Goal: Task Accomplishment & Management: Complete application form

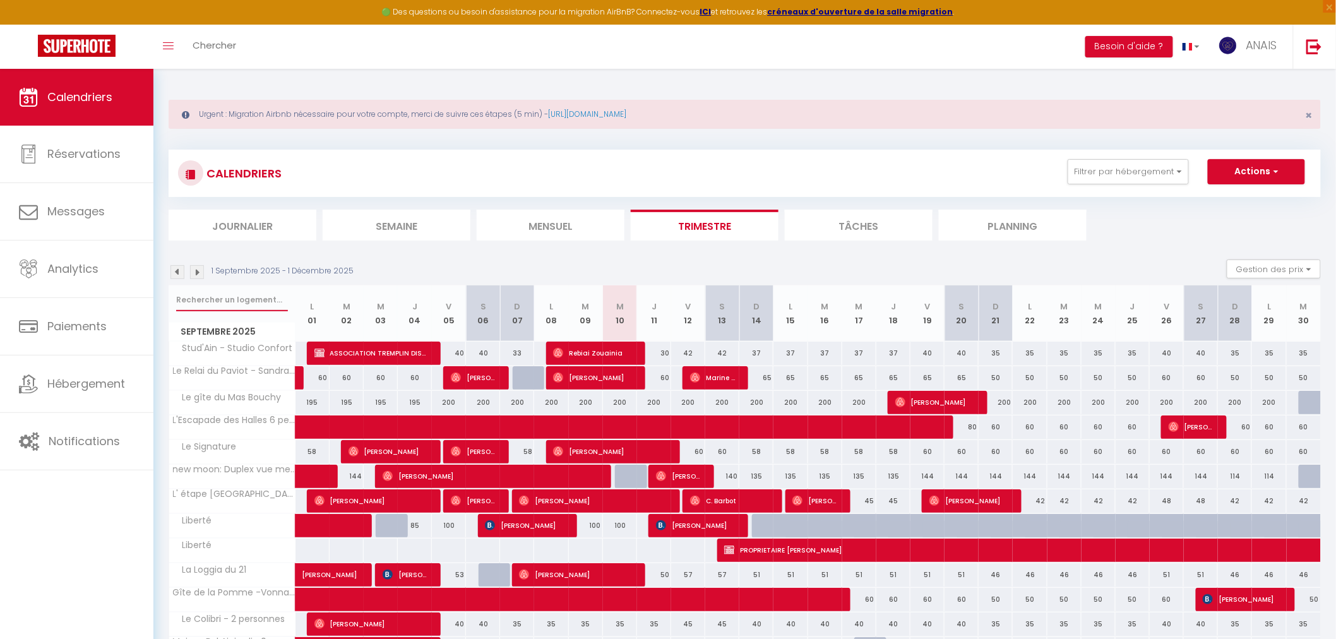
click at [261, 295] on input "text" at bounding box center [232, 300] width 112 height 23
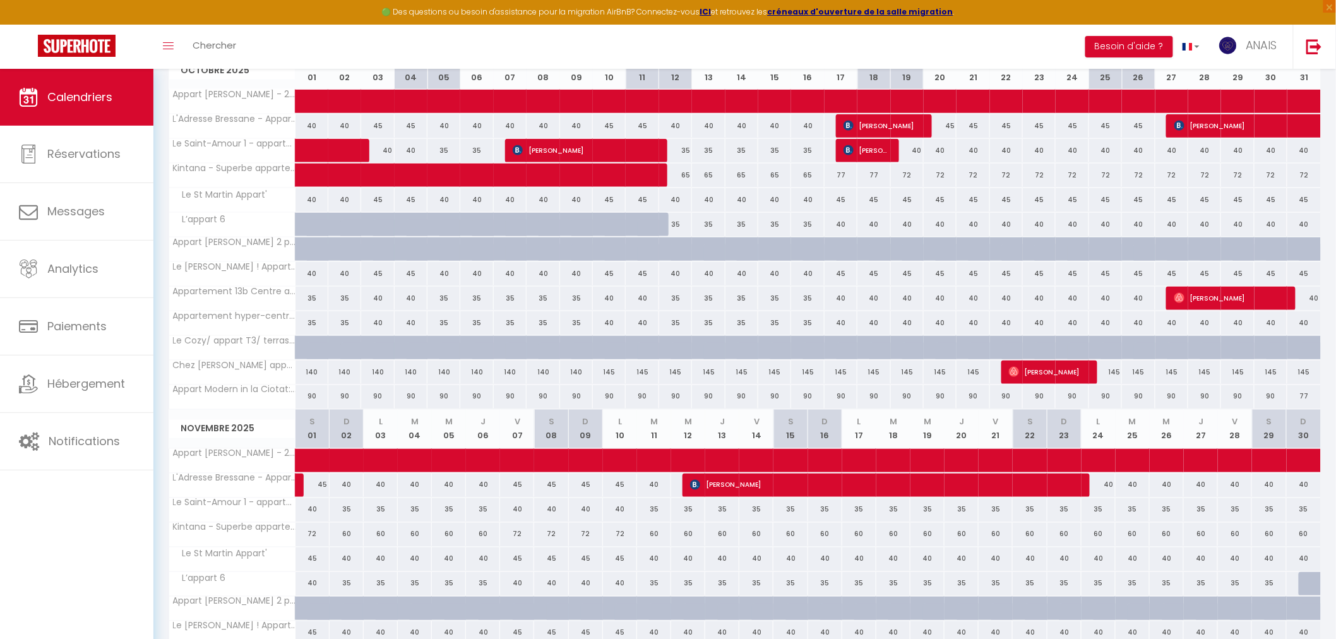
scroll to position [631, 0]
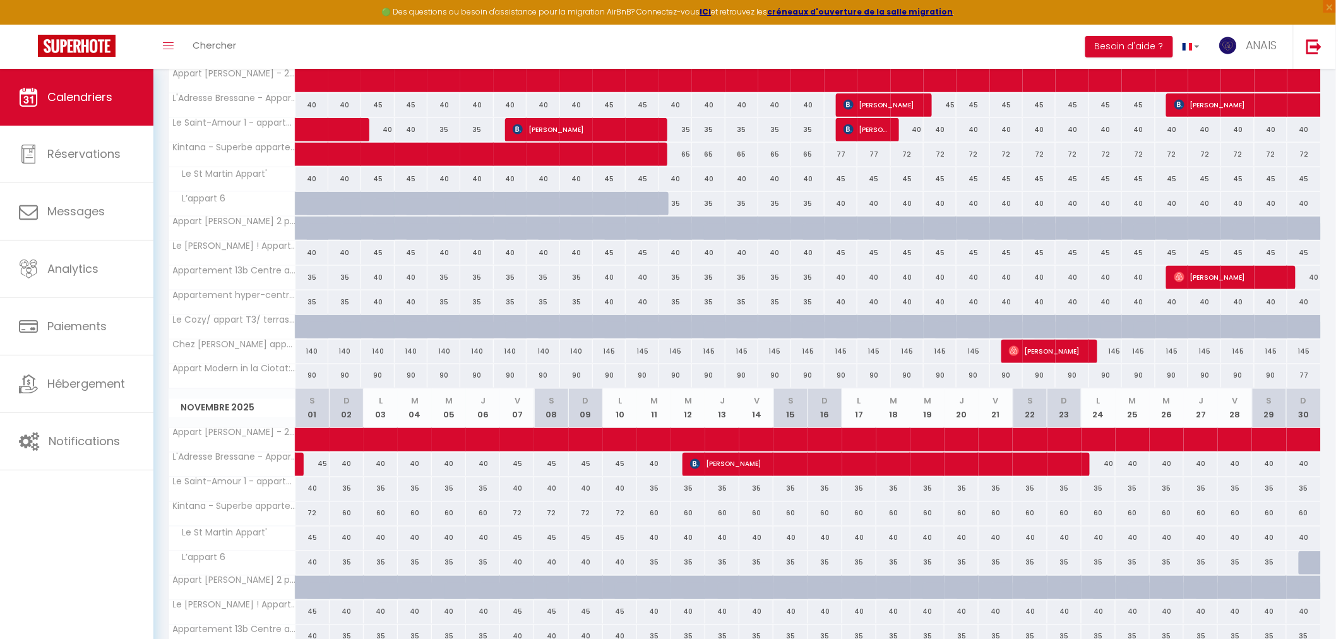
type input "appart"
click at [310, 205] on div at bounding box center [323, 211] width 33 height 24
type input "35"
type input "Mer 01 Octobre 2025"
type input "Jeu 02 Octobre 2025"
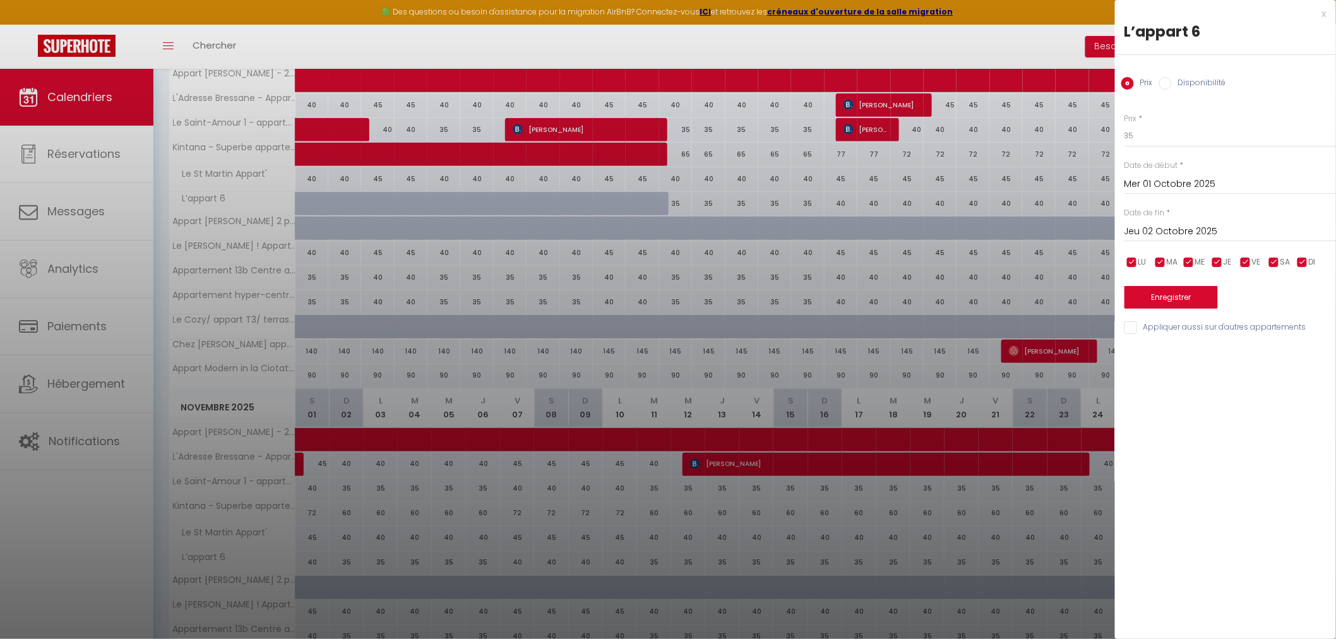
click at [1172, 84] on label "Disponibilité" at bounding box center [1199, 84] width 54 height 14
click at [1172, 84] on input "Disponibilité" at bounding box center [1165, 83] width 13 height 13
radio input "true"
radio input "false"
click at [1167, 228] on input "Jeu 02 Octobre 2025" at bounding box center [1229, 233] width 211 height 16
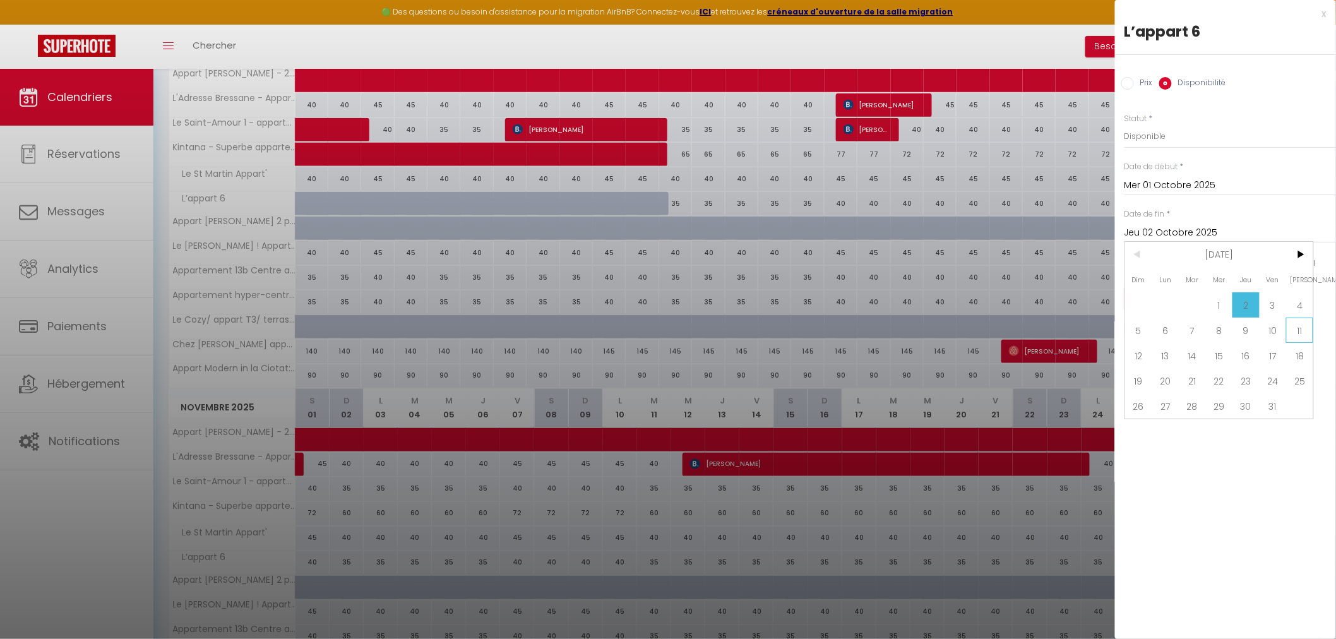
click at [1292, 323] on span "11" at bounding box center [1299, 330] width 27 height 25
type input "Sam 11 Octobre 2025"
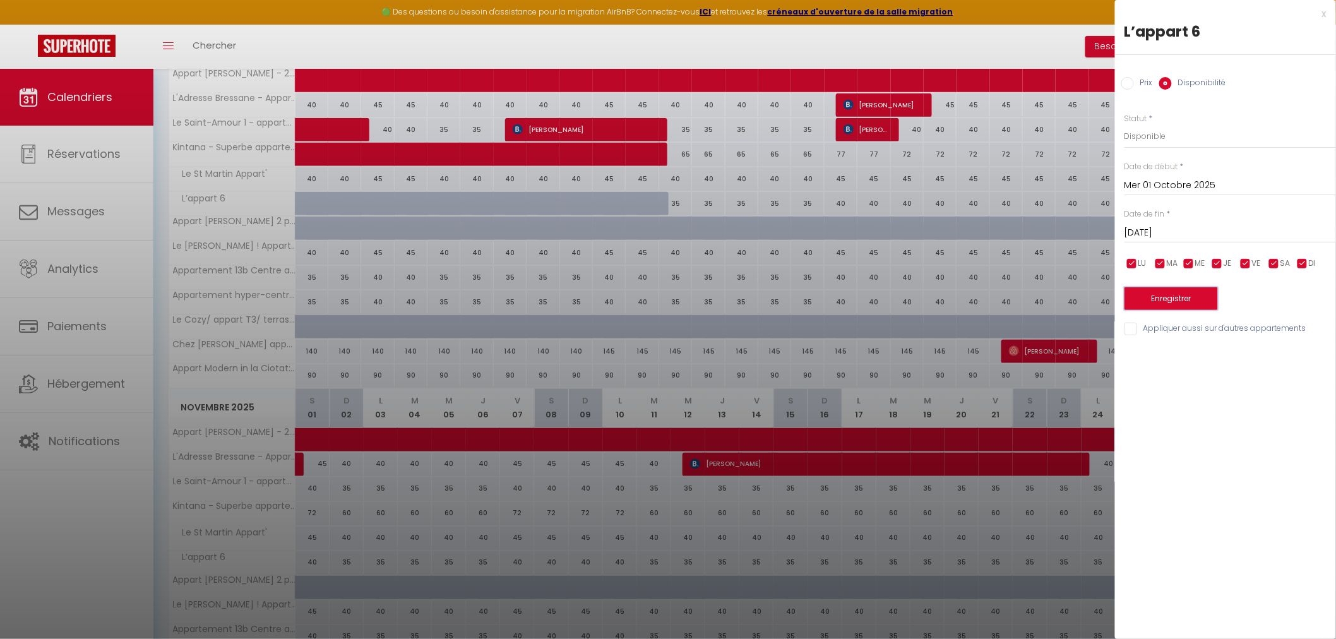
click at [1182, 297] on button "Enregistrer" at bounding box center [1170, 298] width 93 height 23
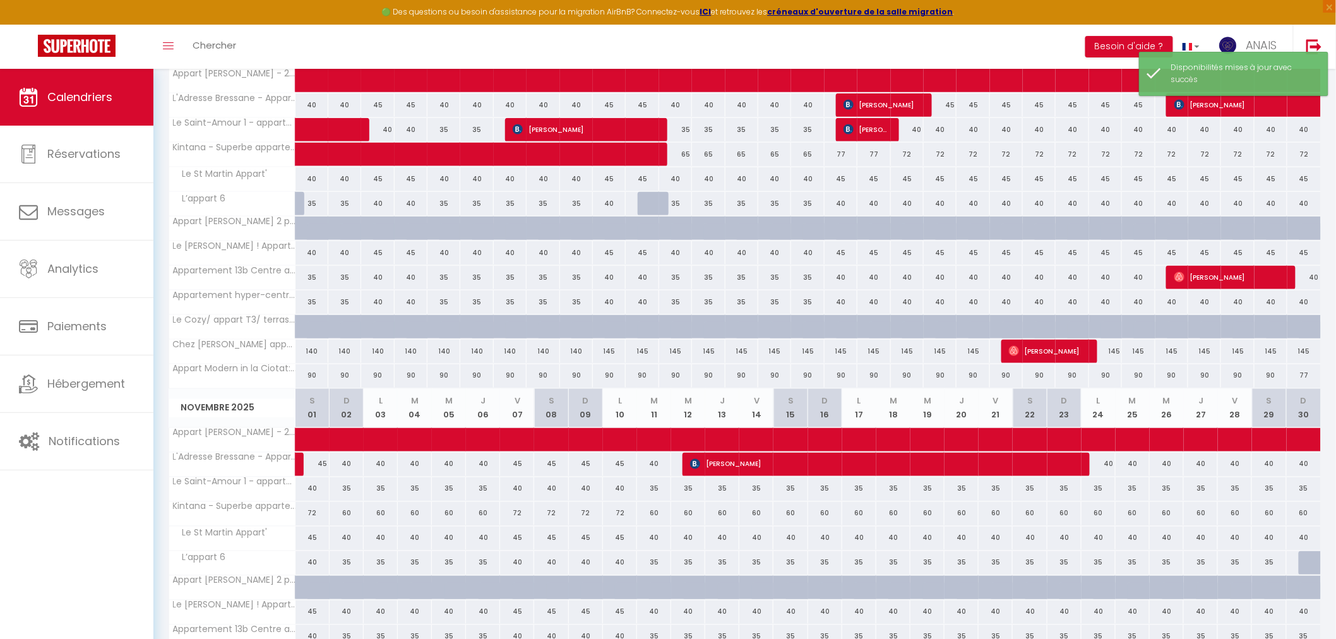
click at [648, 203] on div at bounding box center [654, 204] width 33 height 24
select select "1"
type input "Sam 11 Octobre 2025"
type input "Dim 12 Octobre 2025"
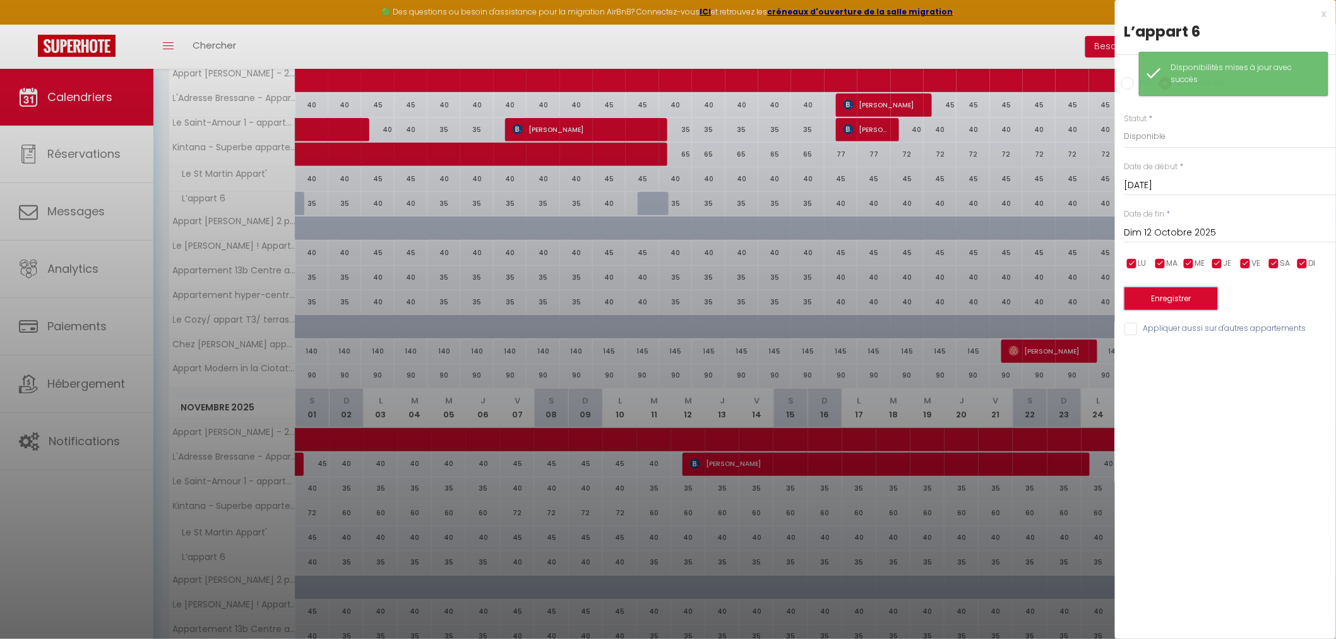
click at [1201, 304] on button "Enregistrer" at bounding box center [1170, 298] width 93 height 23
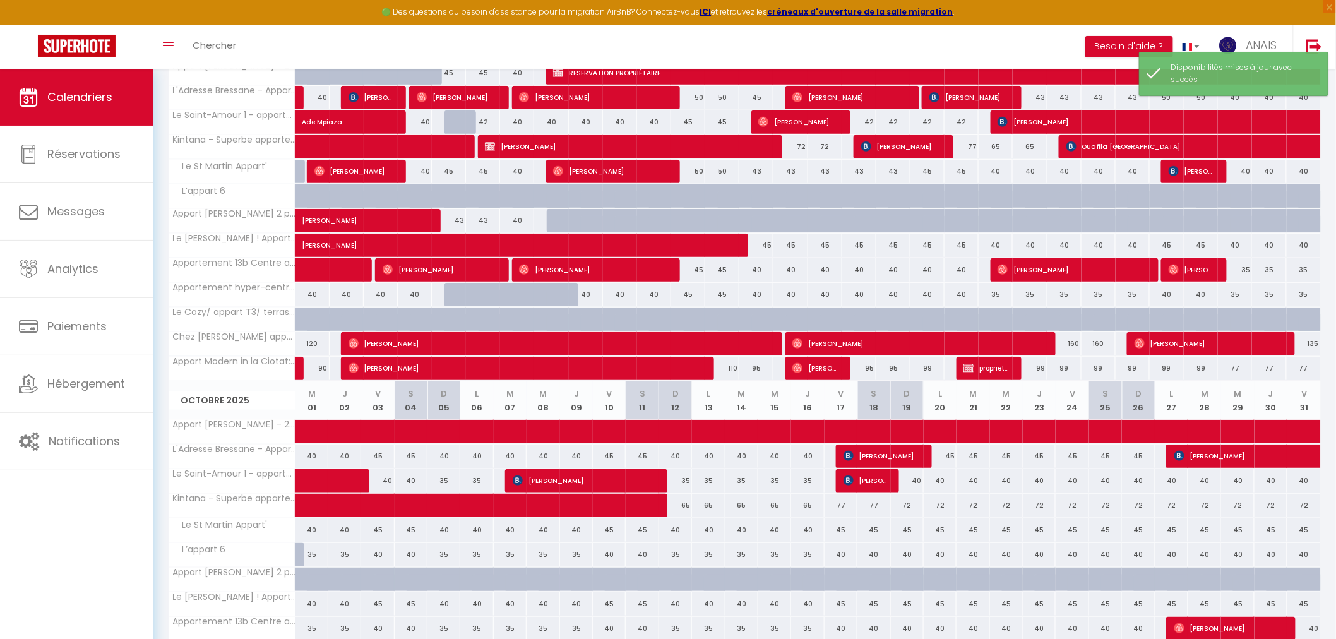
scroll to position [0, 0]
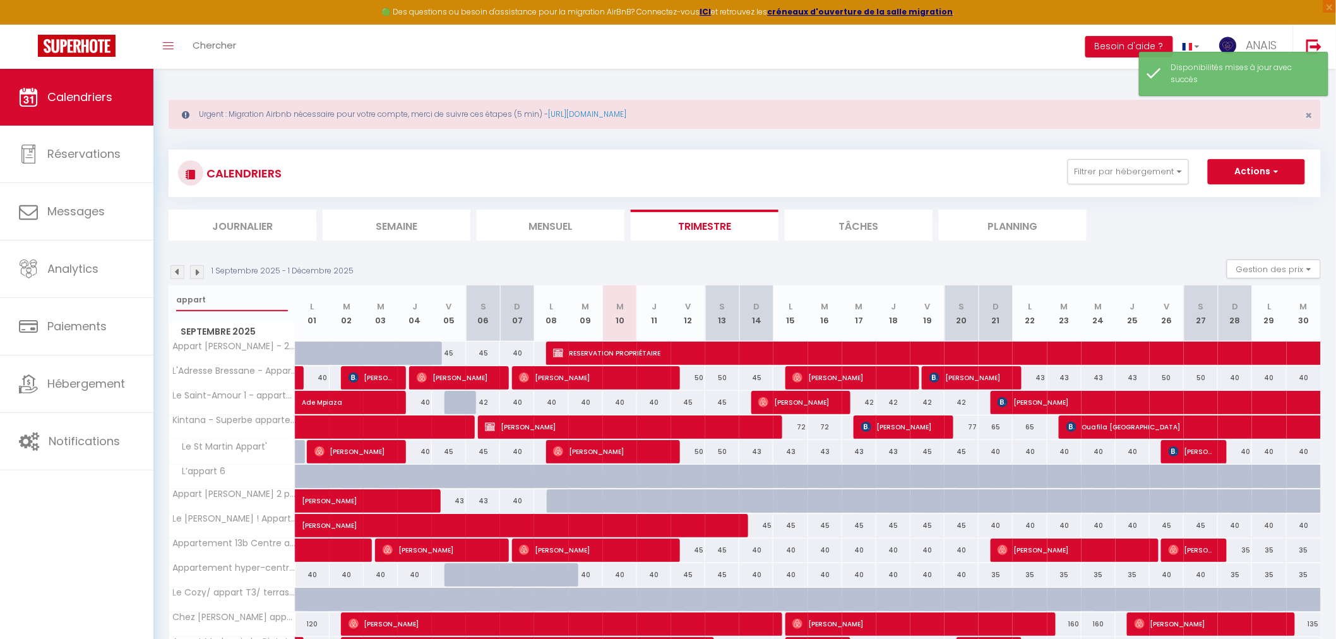
drag, startPoint x: 206, startPoint y: 299, endPoint x: 172, endPoint y: 299, distance: 33.5
click at [172, 299] on div "appart" at bounding box center [232, 299] width 126 height 29
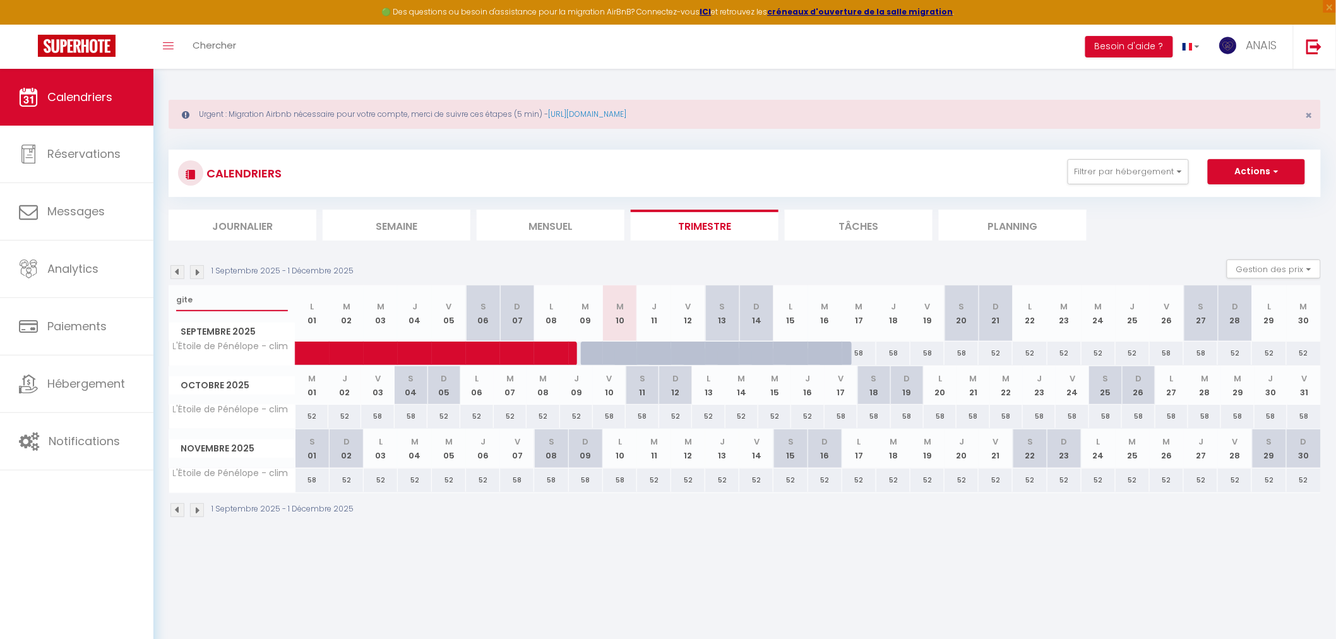
type input "gite"
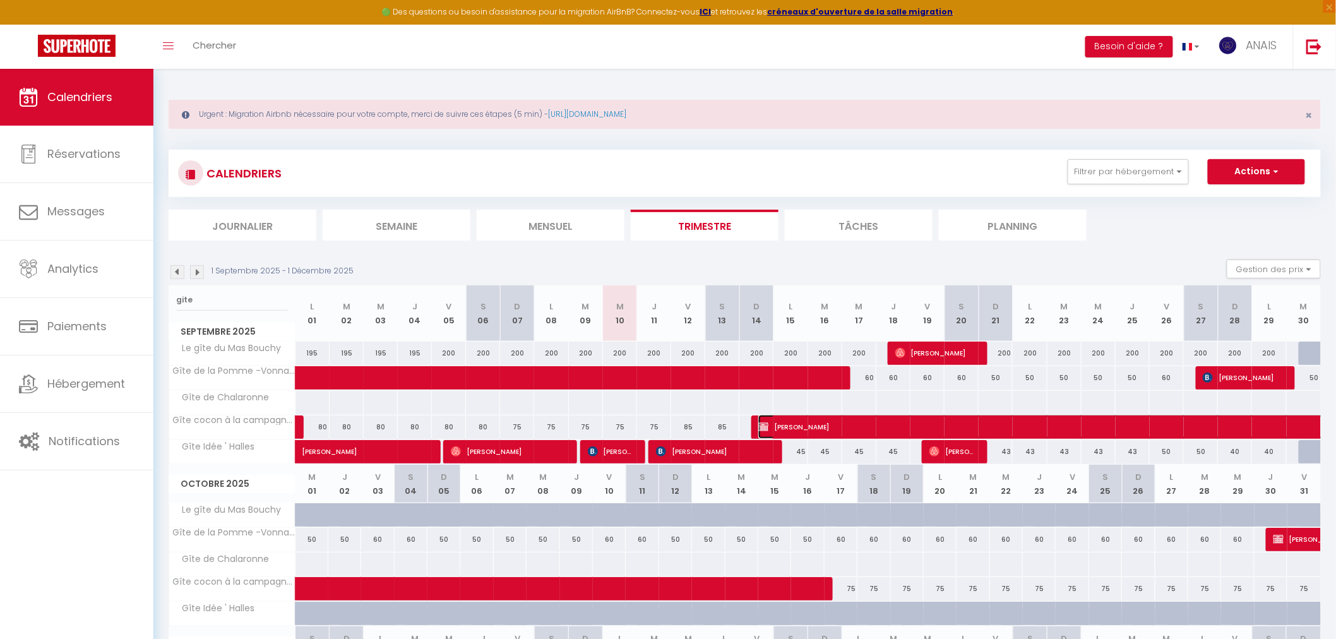
click at [829, 432] on span "[PERSON_NAME]" at bounding box center [1237, 427] width 958 height 24
select select "OK"
select select "KO"
select select "0"
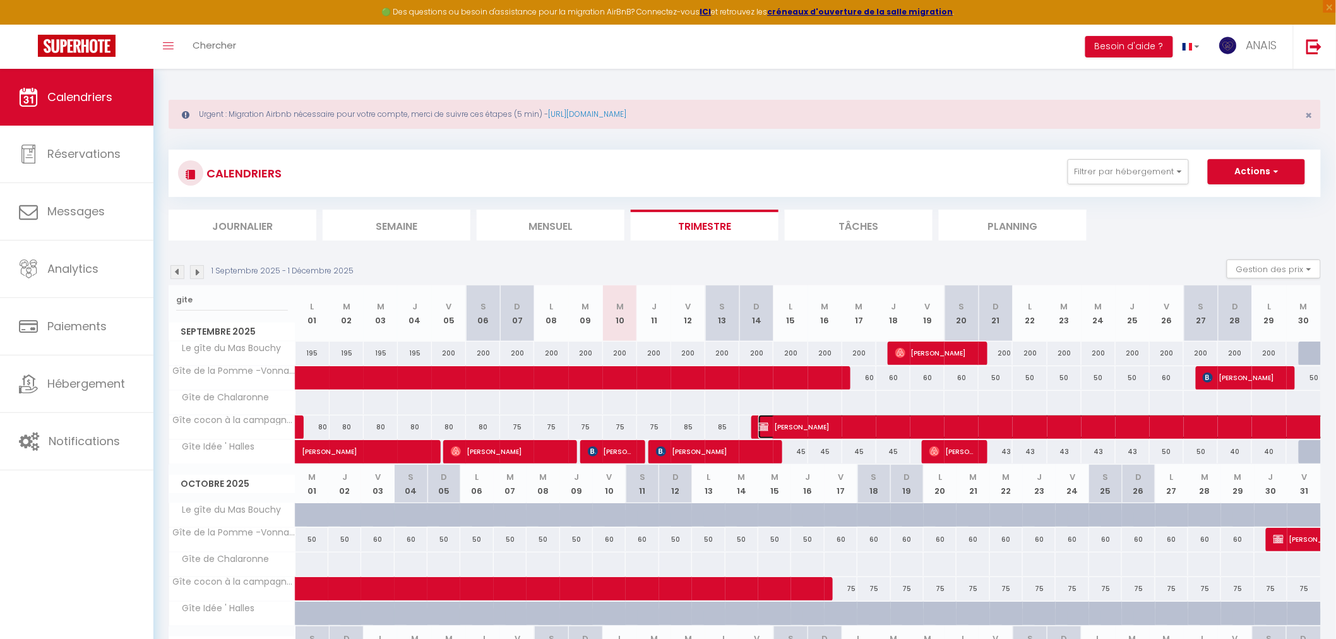
select select "1"
select select
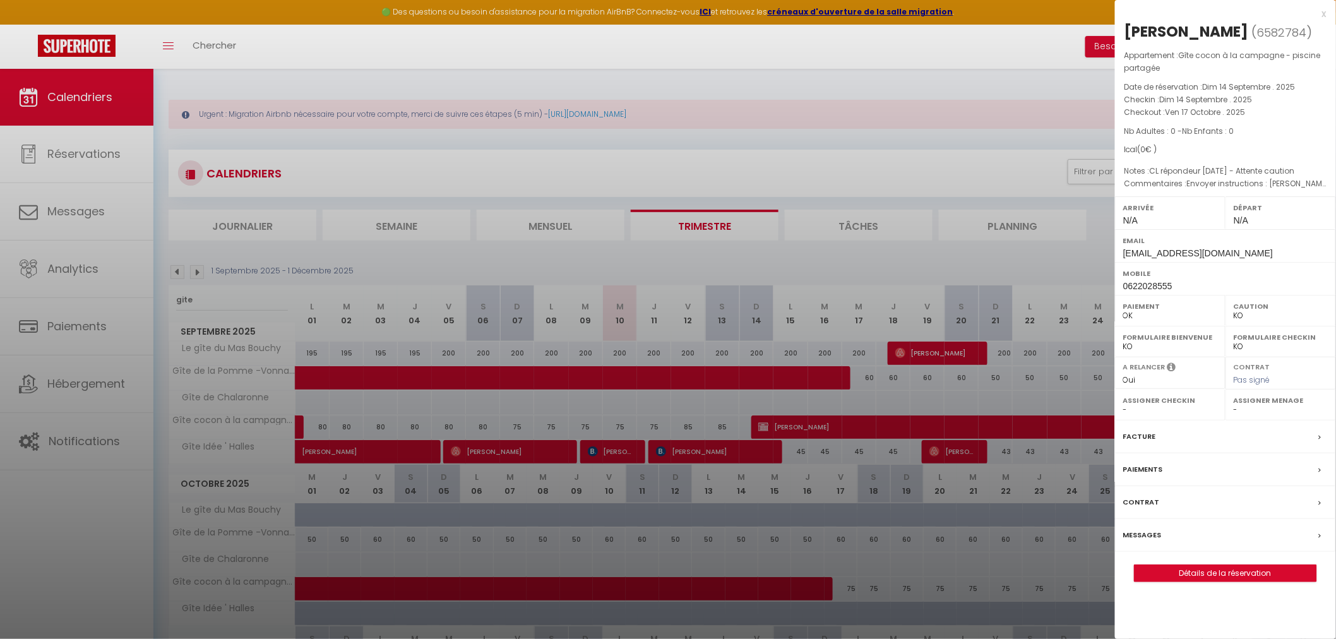
click at [1186, 455] on div "Paiements" at bounding box center [1225, 469] width 221 height 33
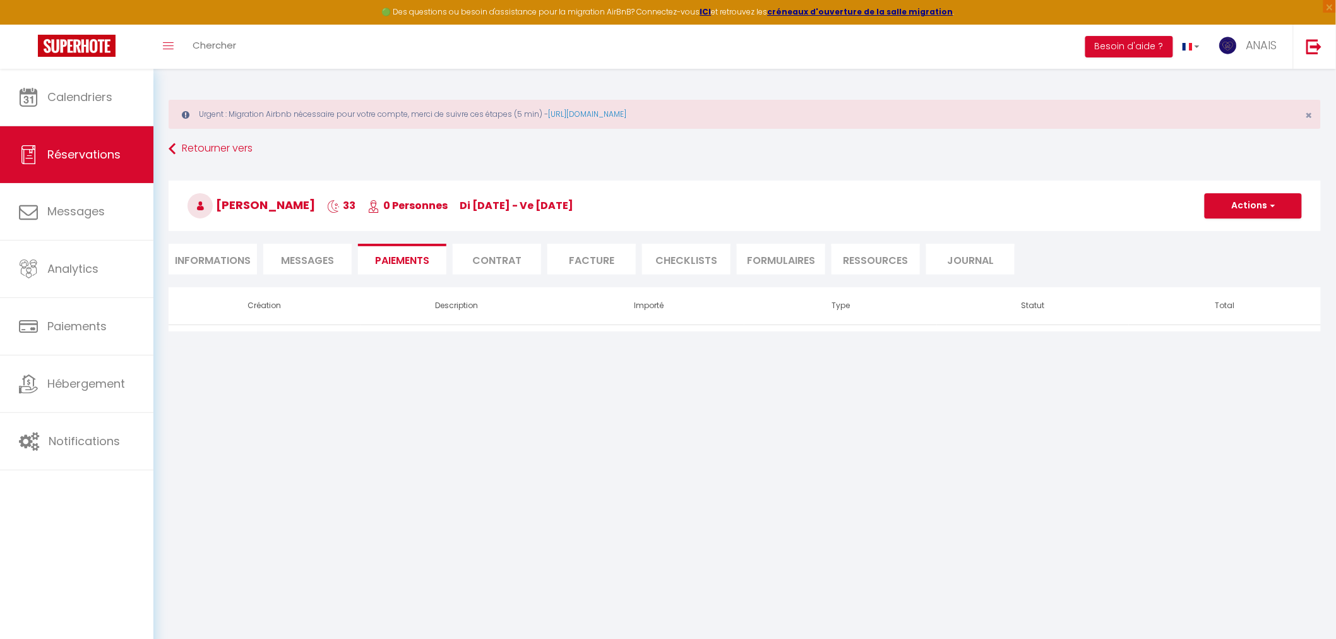
click at [192, 263] on li "Informations" at bounding box center [213, 259] width 88 height 31
select select
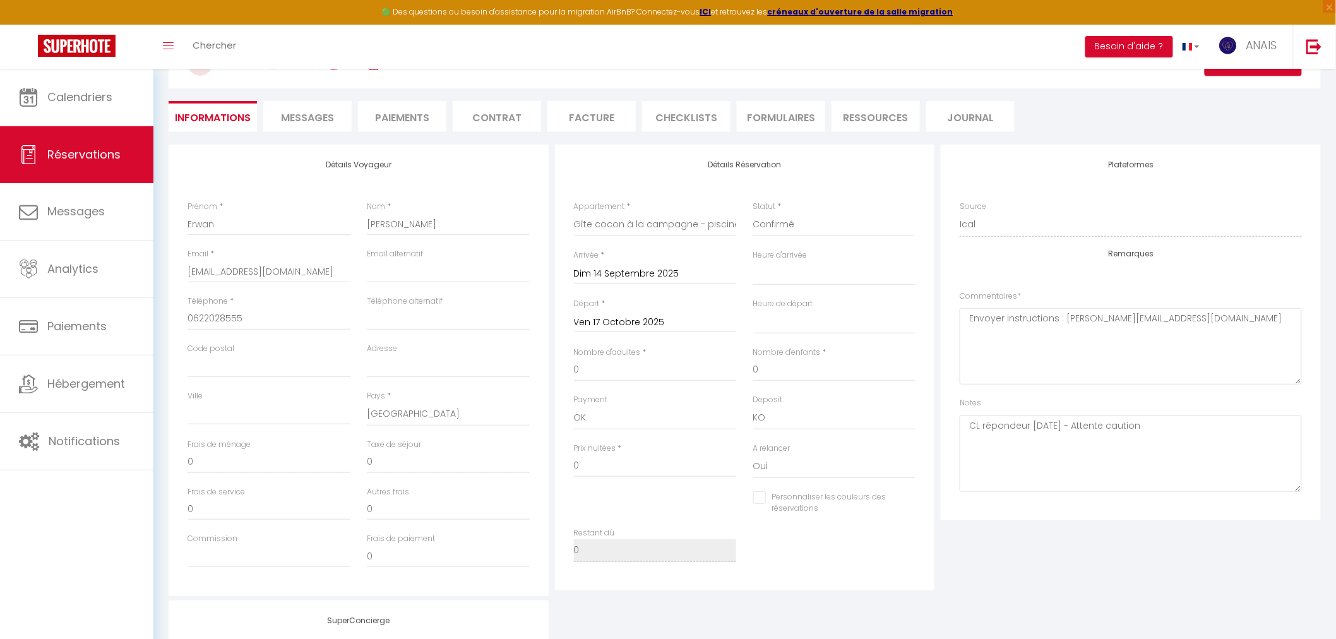
scroll to position [140, 0]
drag, startPoint x: 1146, startPoint y: 433, endPoint x: 1083, endPoint y: 423, distance: 64.6
click at [1083, 423] on textarea "CL répondeur [DATE] - Attente caution" at bounding box center [1131, 456] width 342 height 76
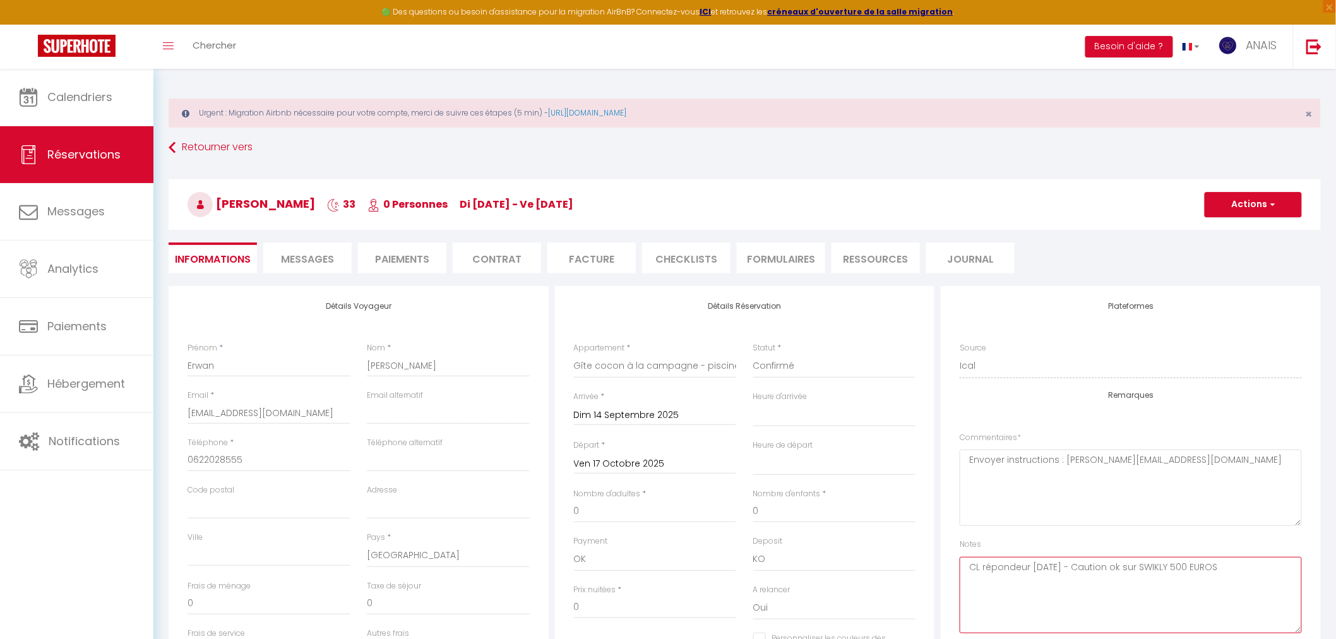
scroll to position [0, 0]
type textarea "CL répondeur [DATE] - Caution ok sur SWIKLY 500 EUROS"
click at [1235, 211] on button "Actions" at bounding box center [1253, 205] width 97 height 25
click at [1230, 231] on link "Enregistrer" at bounding box center [1241, 233] width 100 height 16
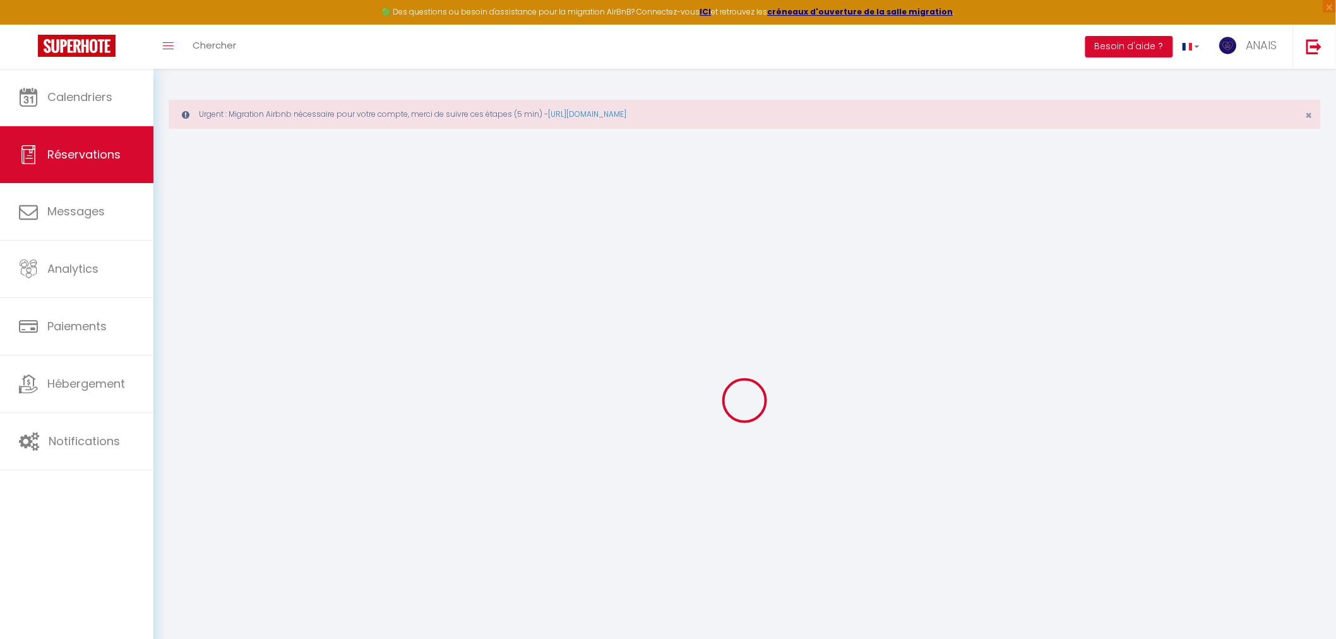
select select "not_cancelled"
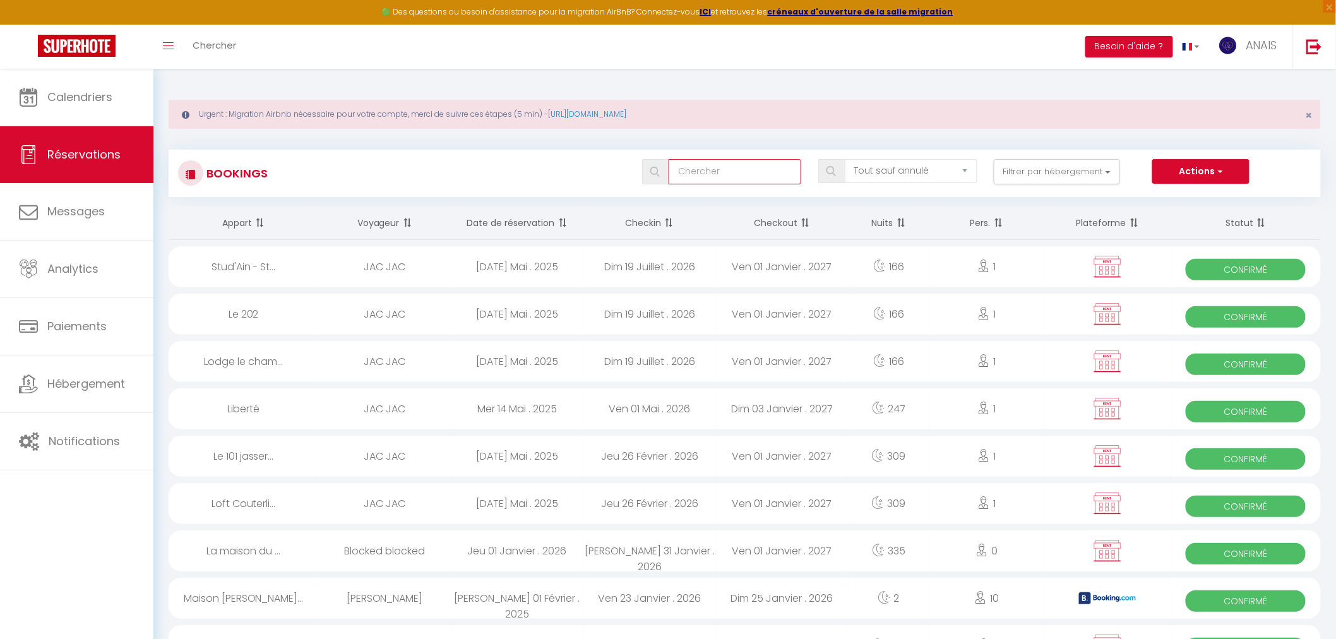
click at [755, 177] on input "text" at bounding box center [735, 171] width 133 height 25
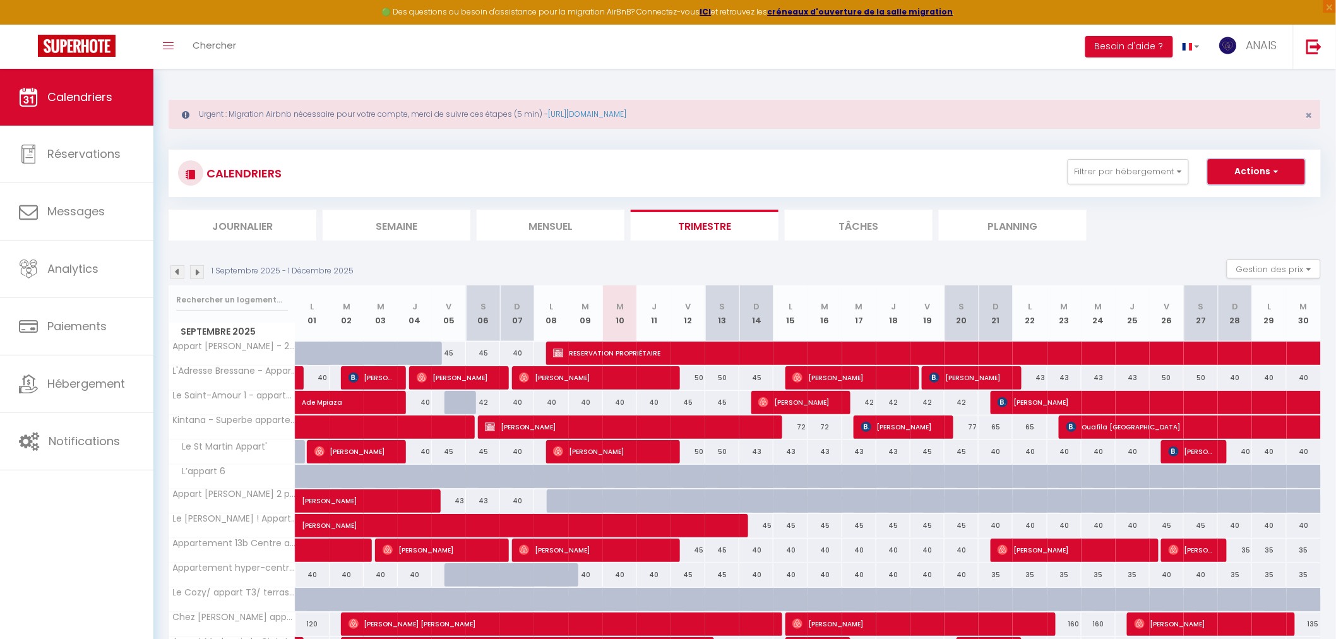
click at [1261, 170] on button "Actions" at bounding box center [1256, 171] width 97 height 25
click at [1217, 203] on link "Nouvelle réservation" at bounding box center [1243, 200] width 110 height 19
select select
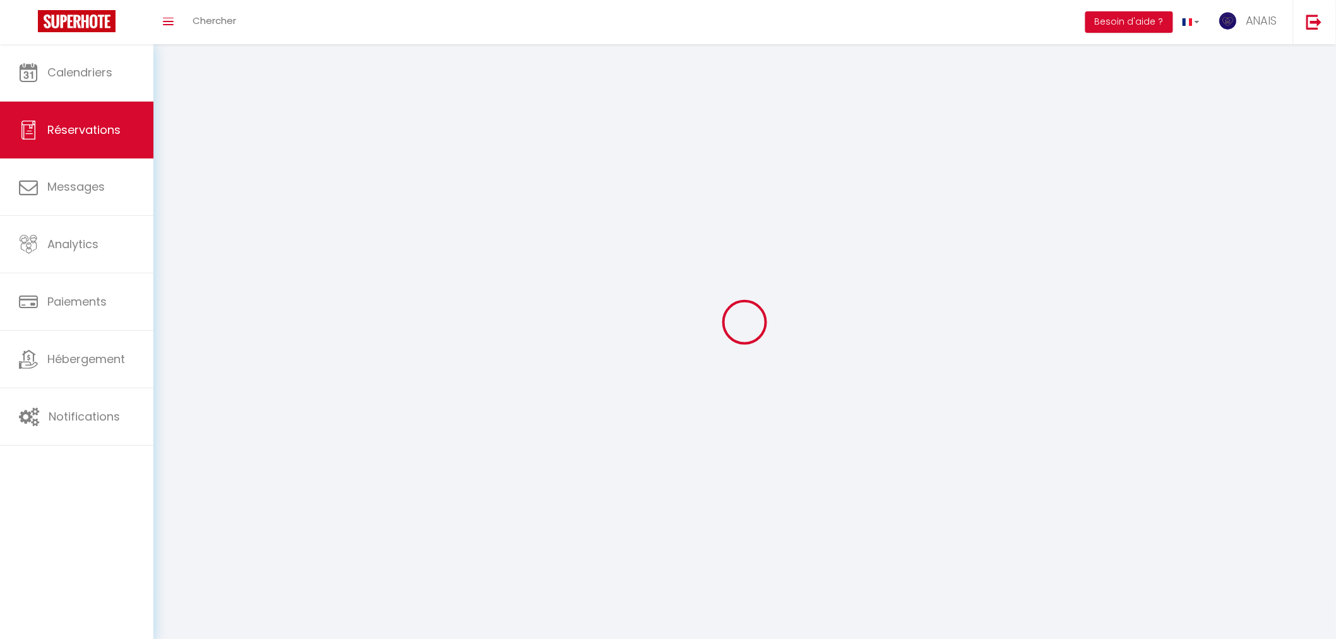
select select
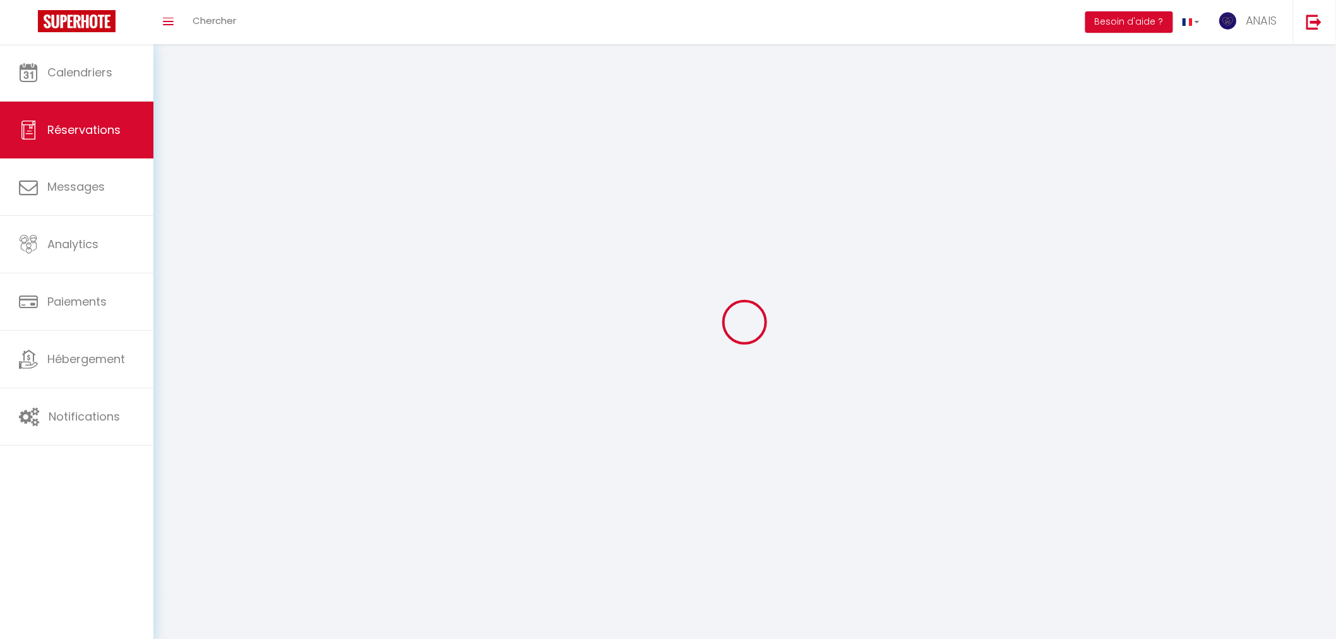
select select
checkbox input "false"
select select
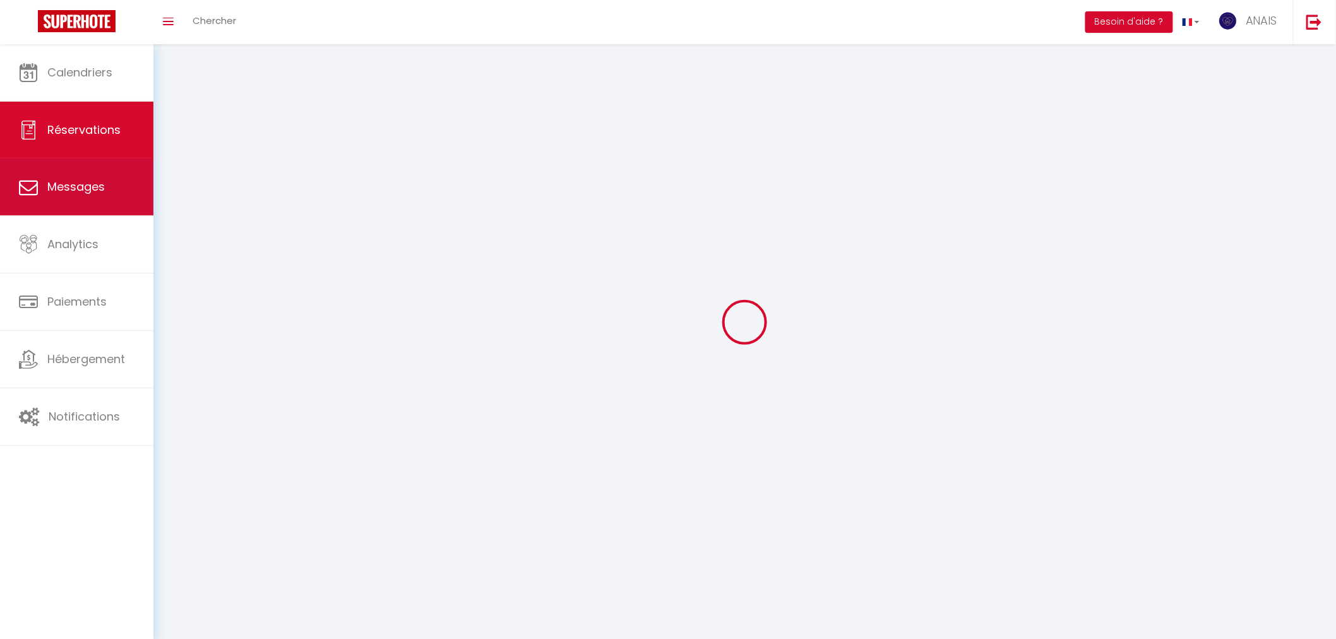
select select
checkbox input "false"
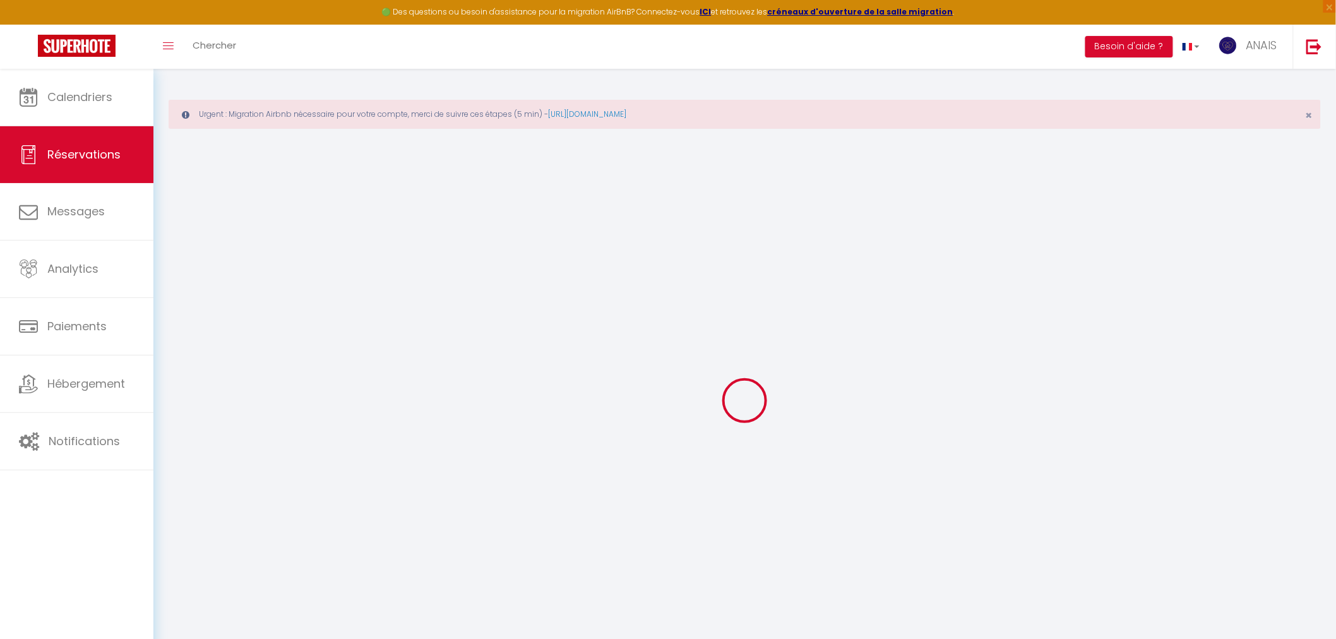
select select
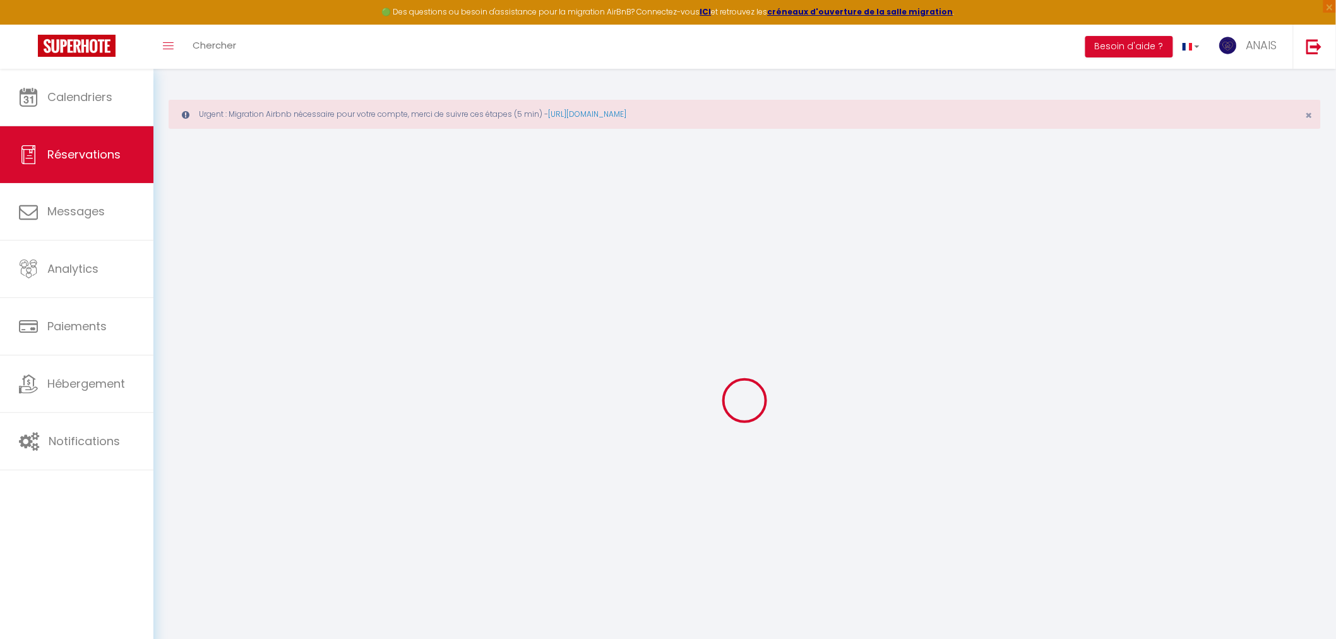
select select
checkbox input "false"
select select
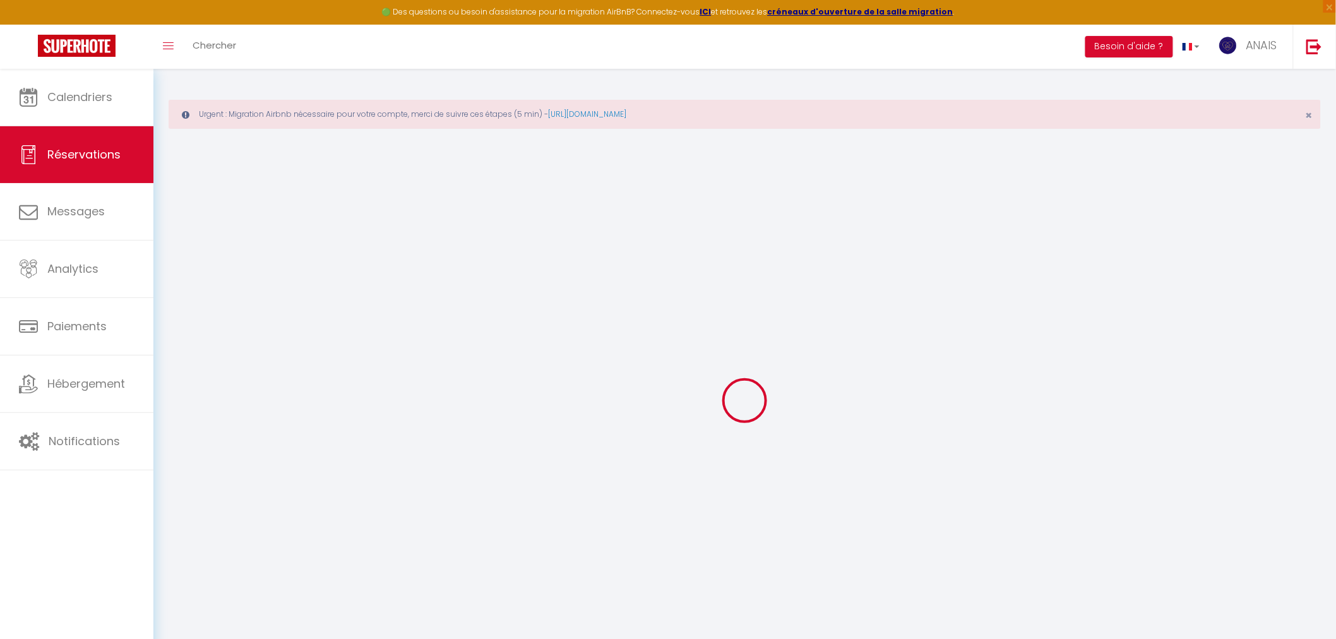
select select
checkbox input "false"
select select
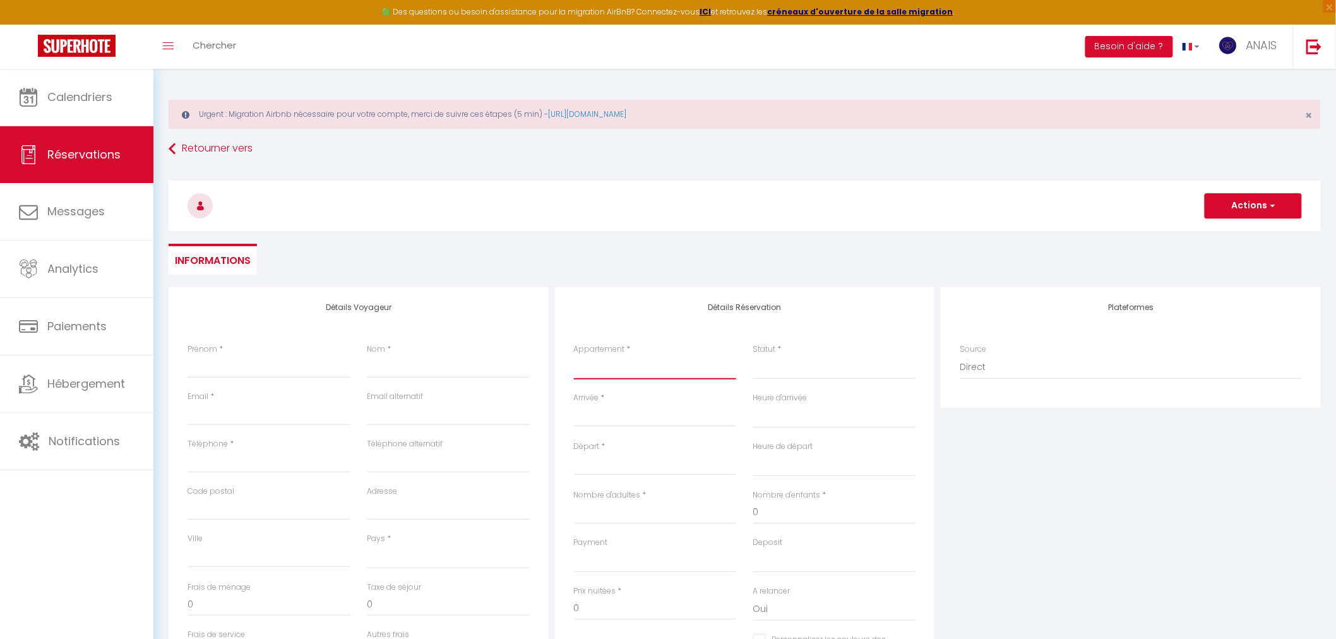
click at [626, 369] on select "Stud'Ain - Studio Confort Appart Jean Jaurès - 2 min gare - centre ville Chez O…" at bounding box center [655, 367] width 163 height 24
select select "68204"
click at [574, 355] on select "Stud'Ain - Studio Confort Appart Jean Jaurès - 2 min gare - centre ville Chez O…" at bounding box center [655, 367] width 163 height 24
select select
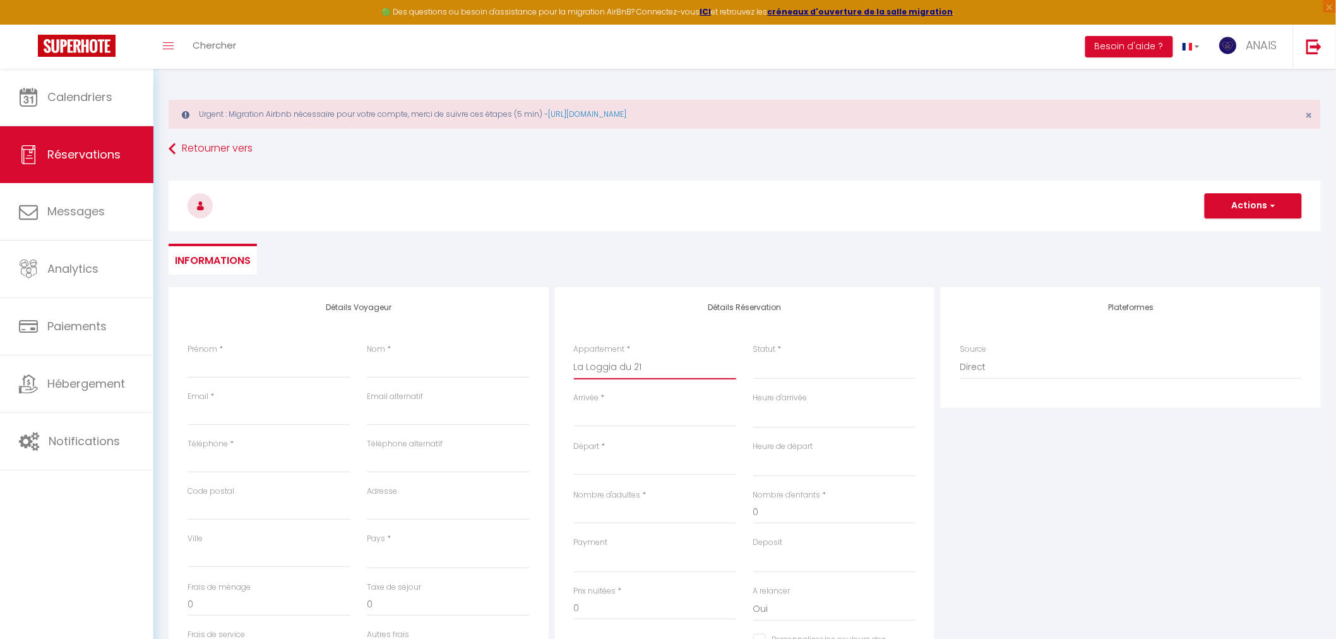
select select
checkbox input "false"
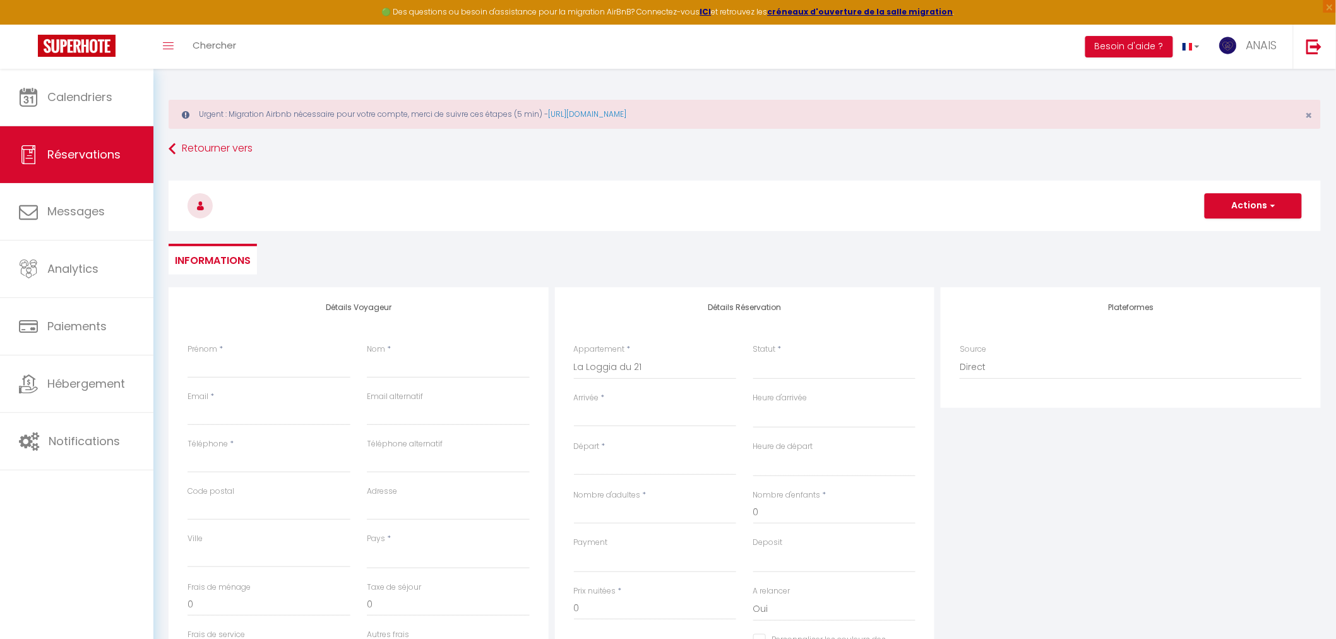
click at [612, 269] on ul "Informations" at bounding box center [745, 259] width 1152 height 31
select select
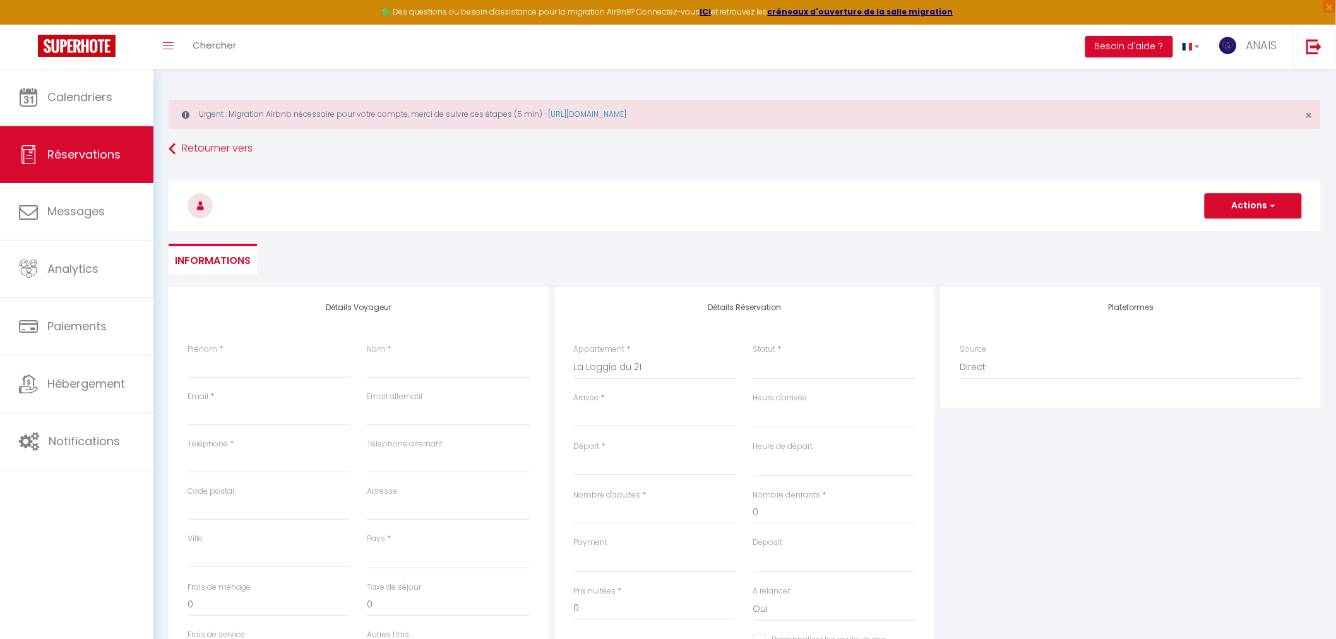
select select
checkbox input "false"
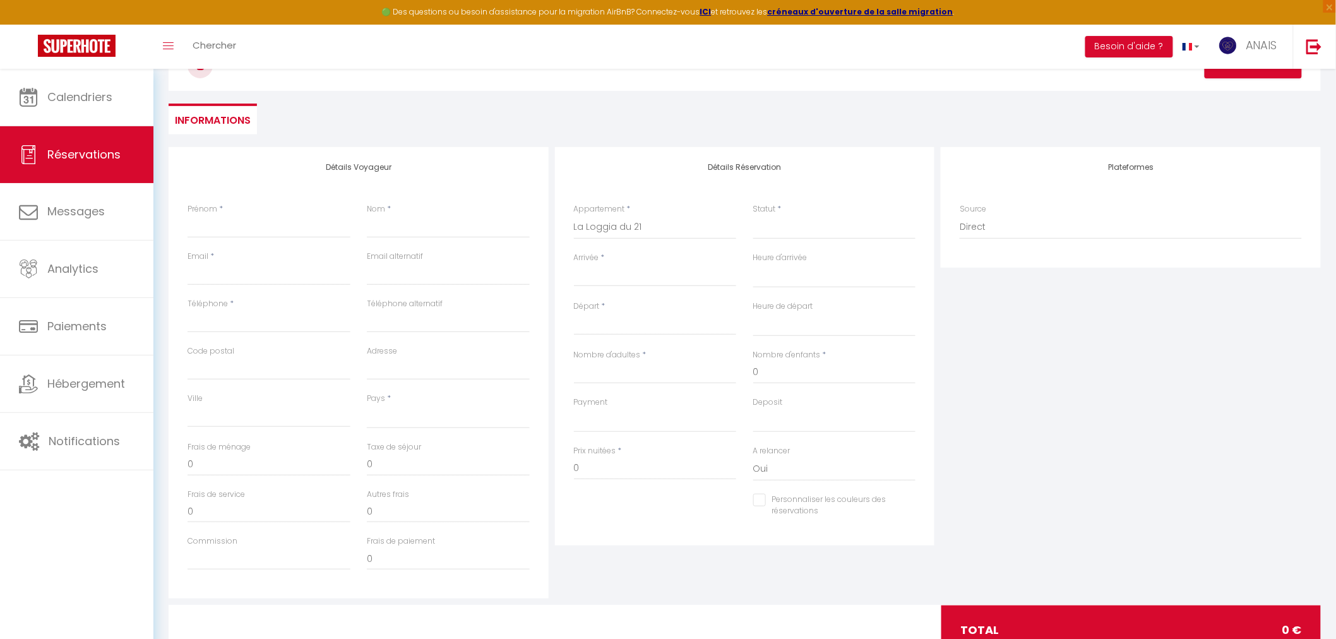
click at [600, 278] on input "Arrivée" at bounding box center [655, 276] width 163 height 16
click at [611, 396] on span "15" at bounding box center [614, 398] width 27 height 25
select select
type input "Lun 15 Septembre 2025"
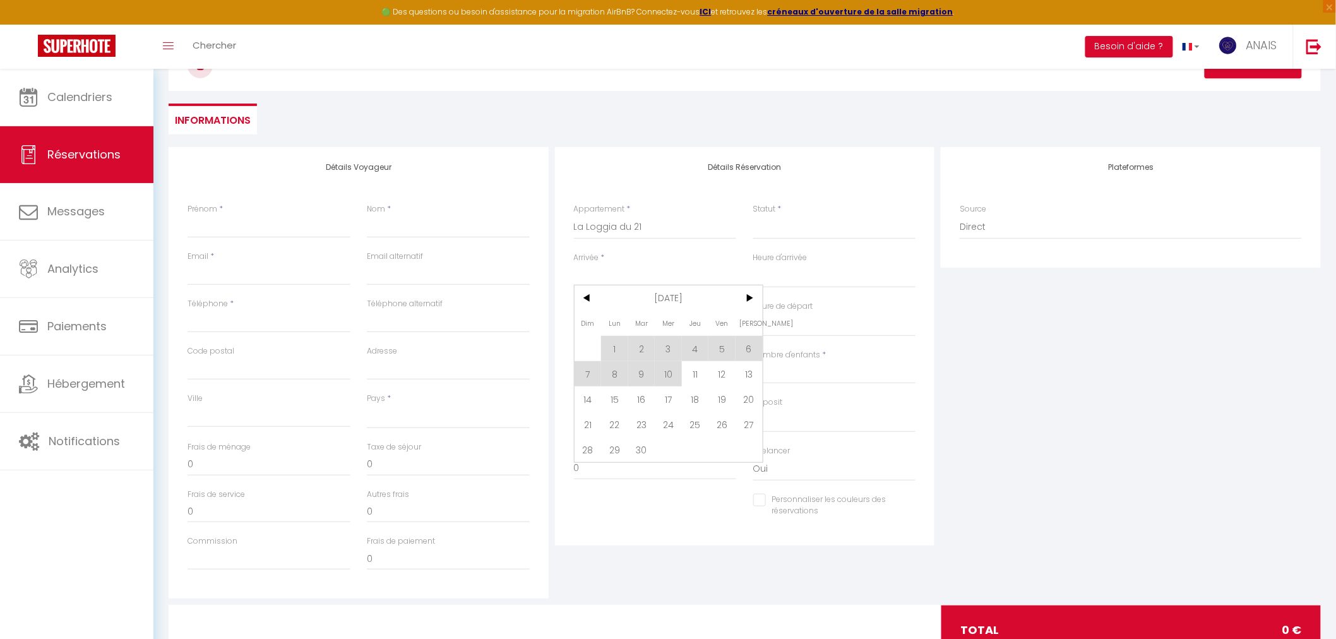
select select
type input "Mar 16 Septembre 2025"
select select
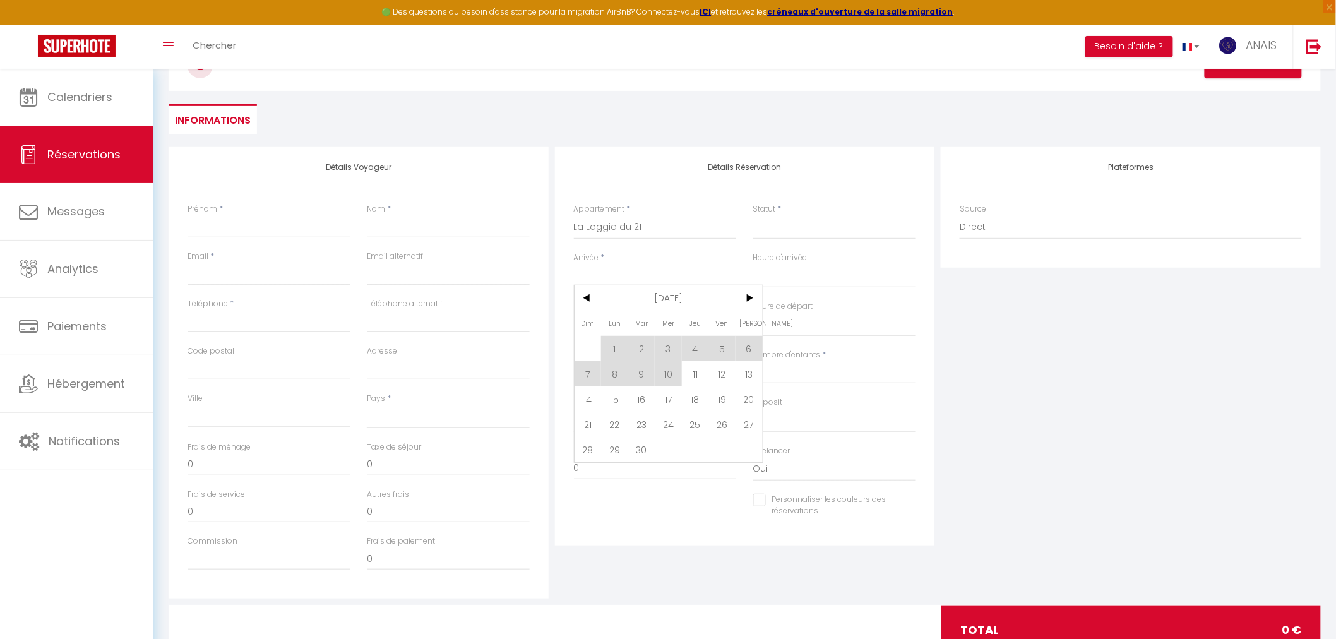
checkbox input "false"
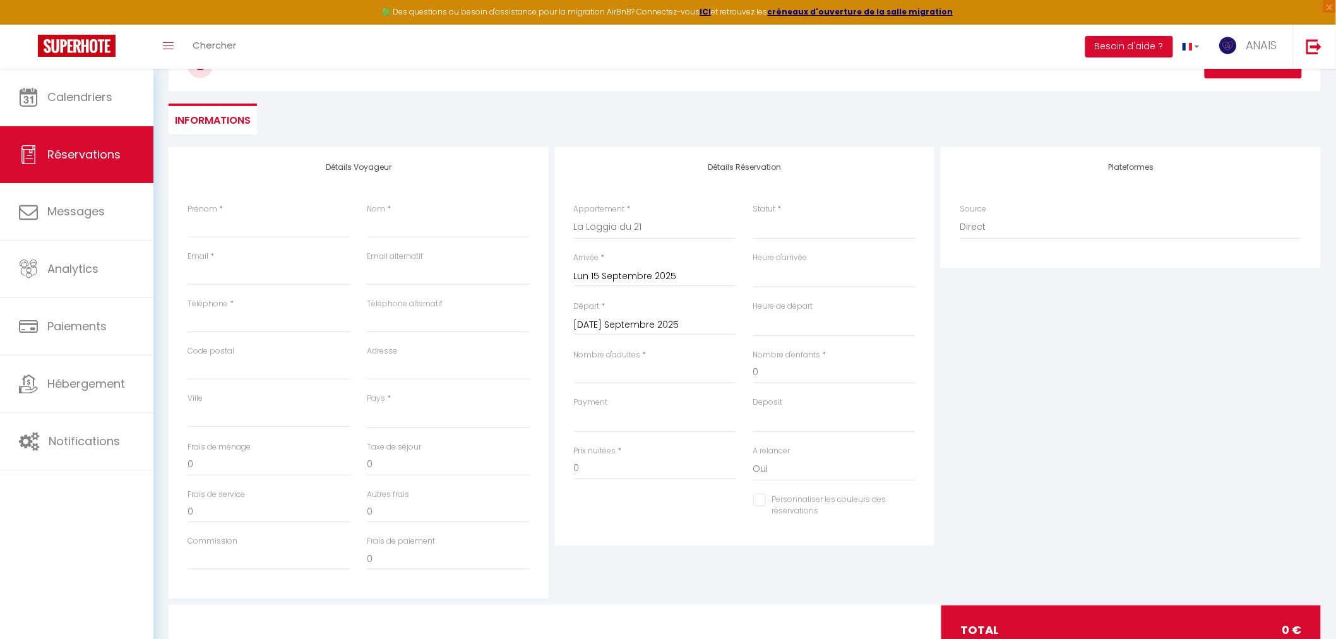
click at [605, 330] on input "Mar 16 Septembre 2025" at bounding box center [655, 325] width 163 height 16
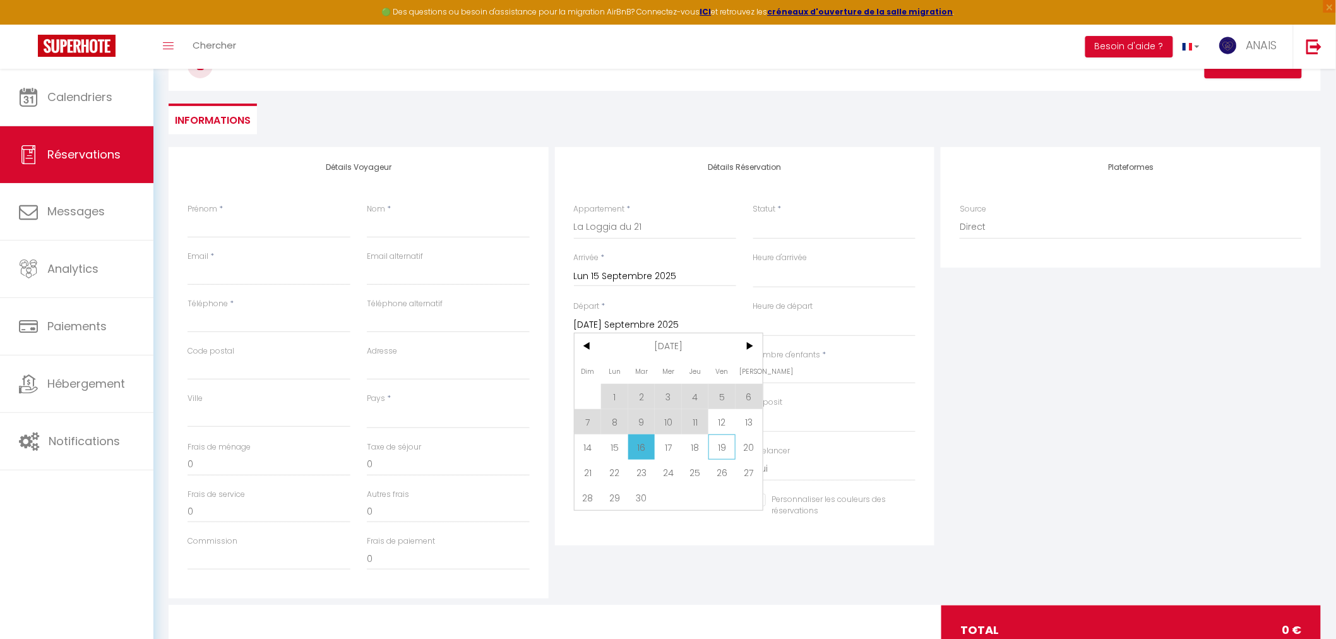
click at [718, 448] on span "19" at bounding box center [721, 446] width 27 height 25
select select
type input "Ven 19 Septembre 2025"
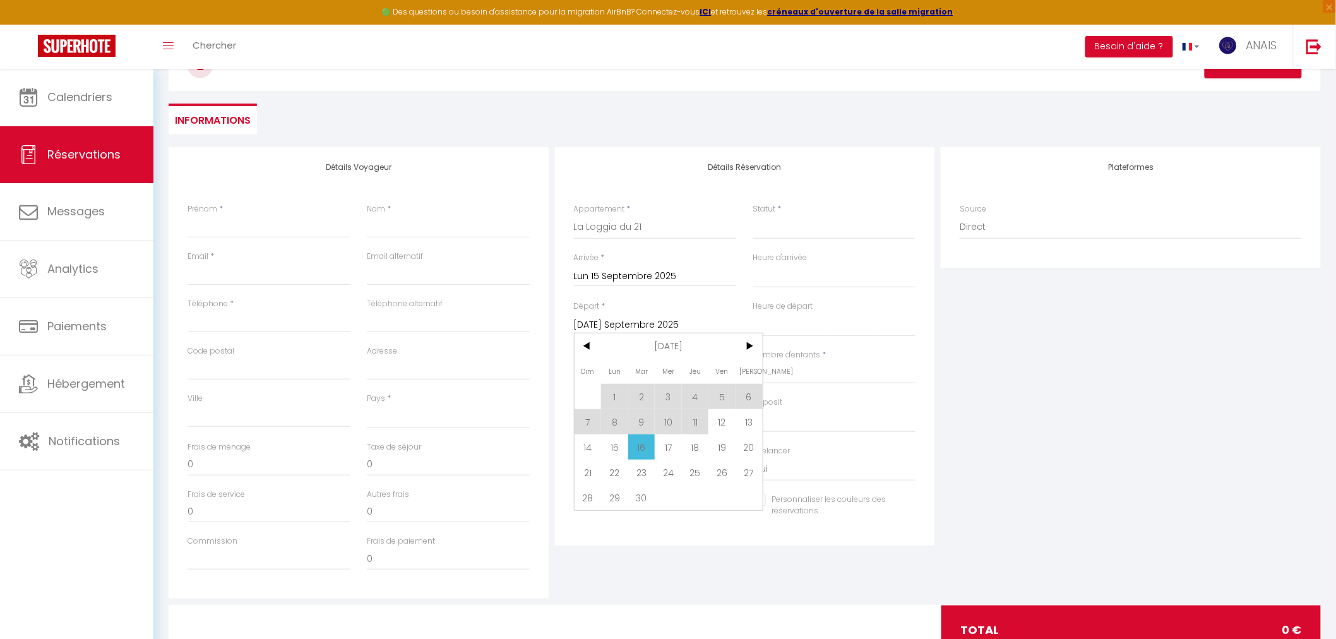
select select
checkbox input "false"
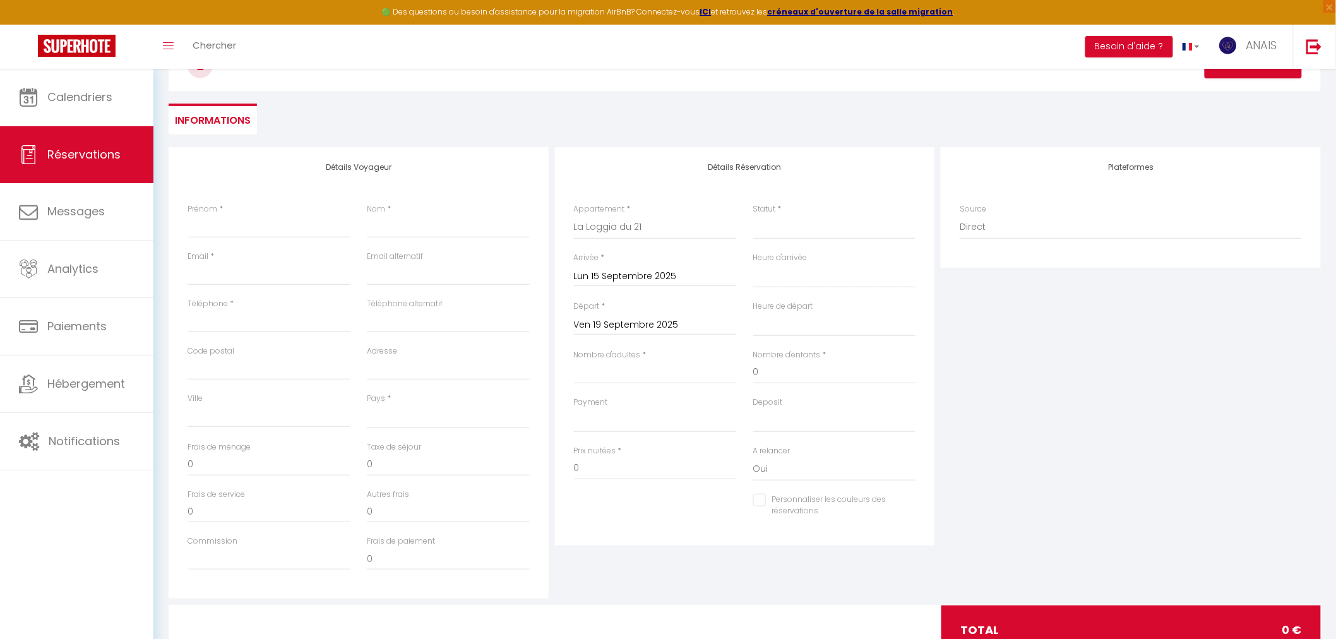
scroll to position [187, 0]
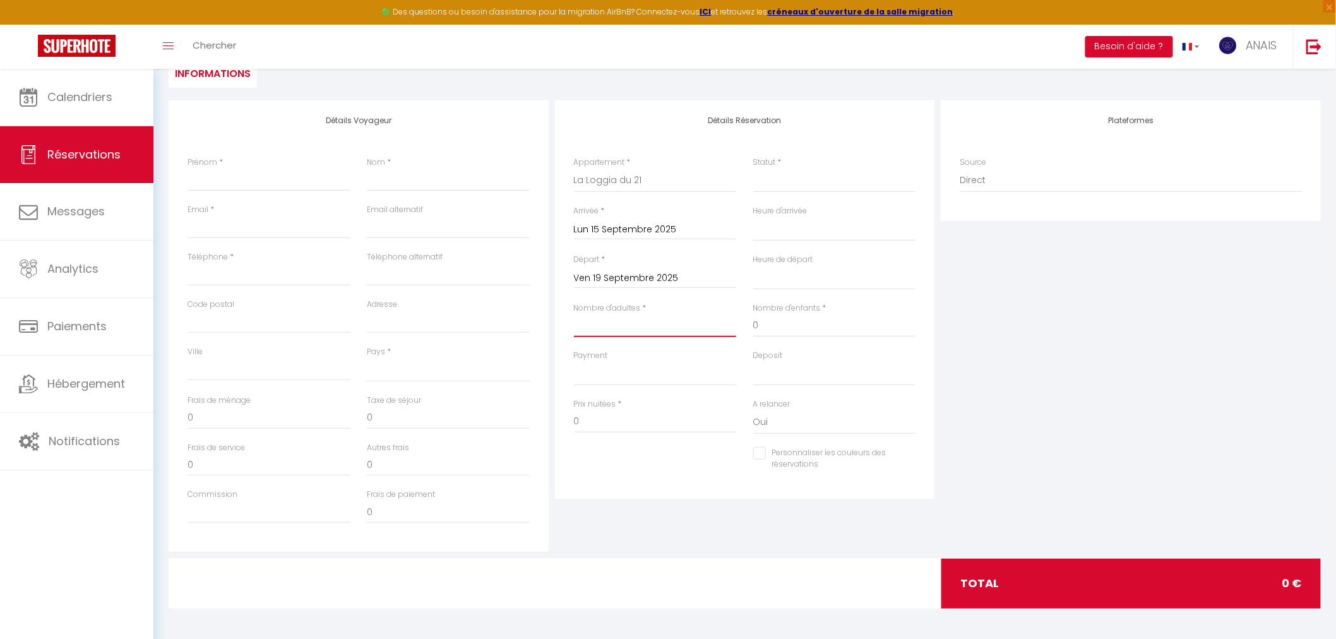
click at [619, 326] on input "Nombre d'adultes" at bounding box center [655, 325] width 163 height 23
type input "1"
select select
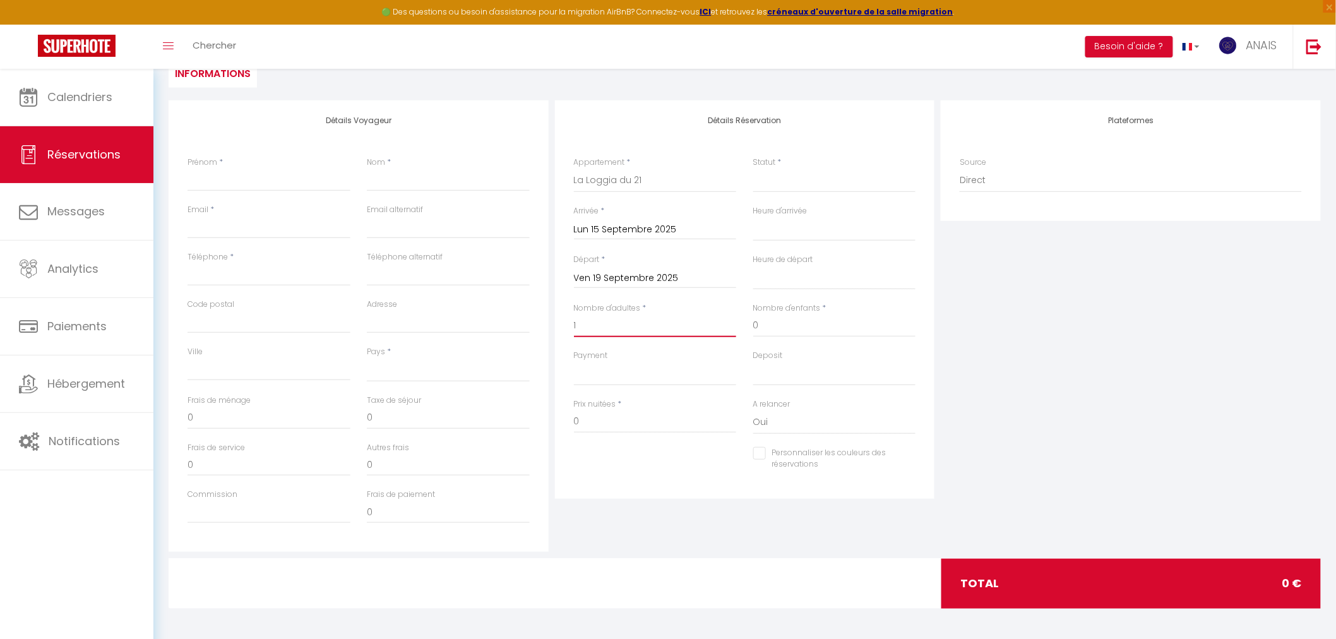
select select
checkbox input "false"
select select
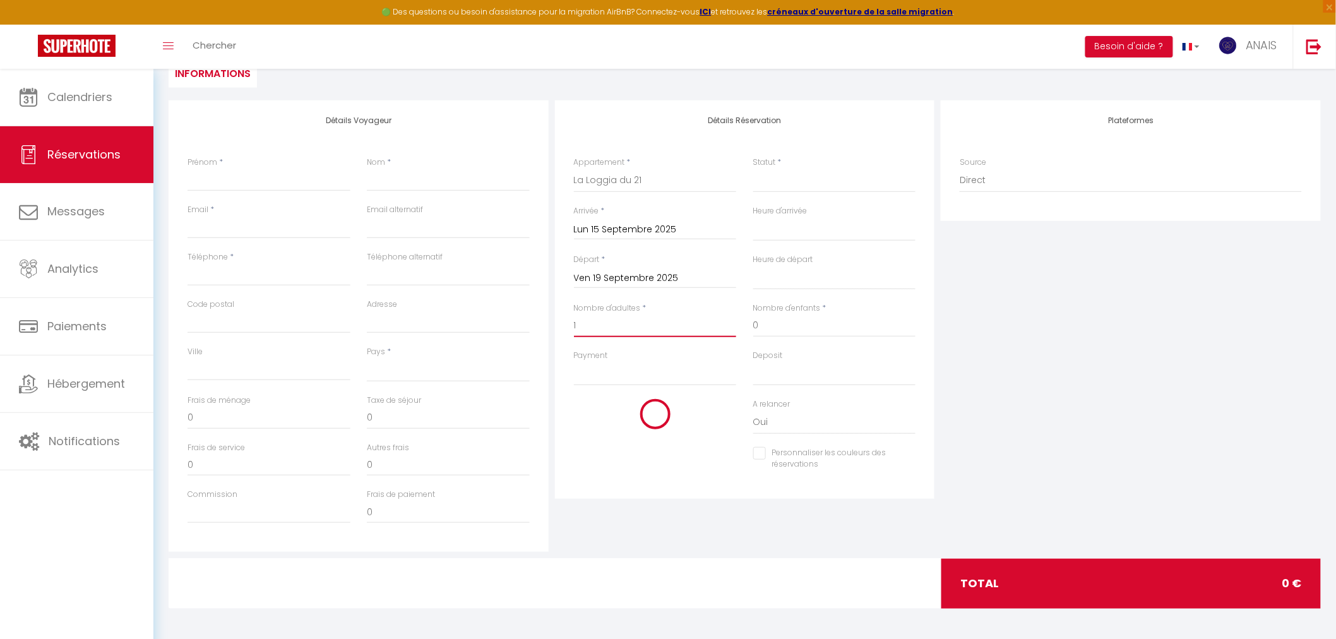
type input "73"
type input "6.4"
select select
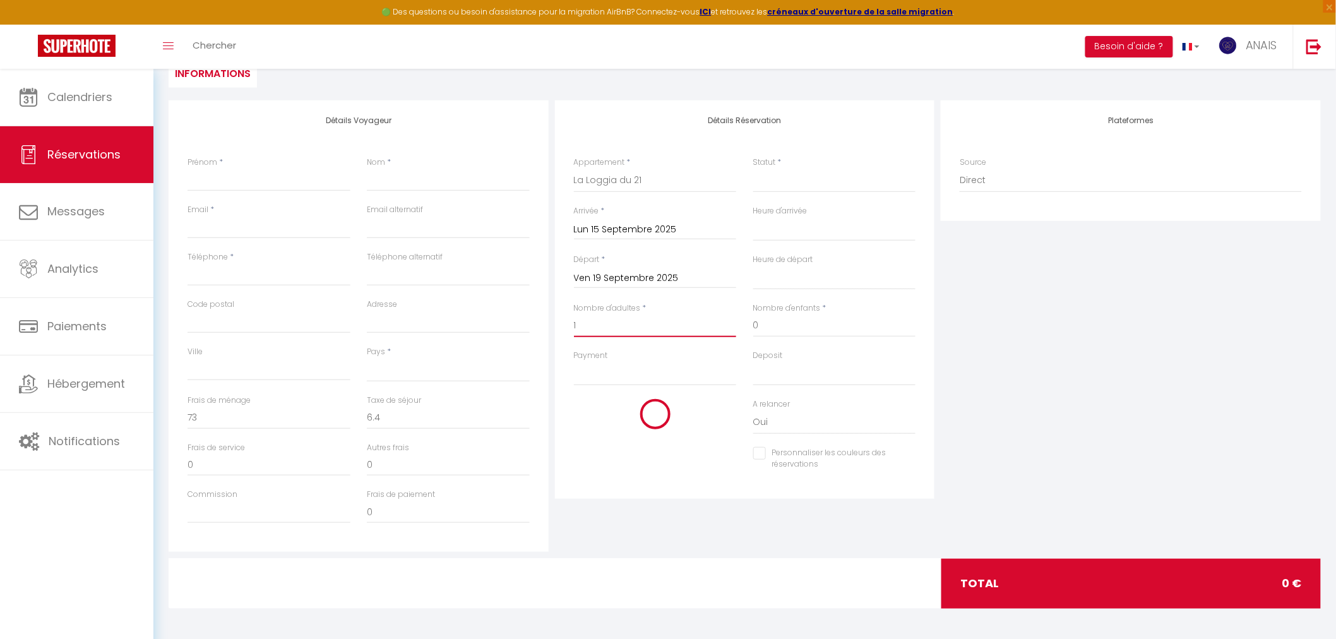
select select
type input "193.8"
checkbox input "false"
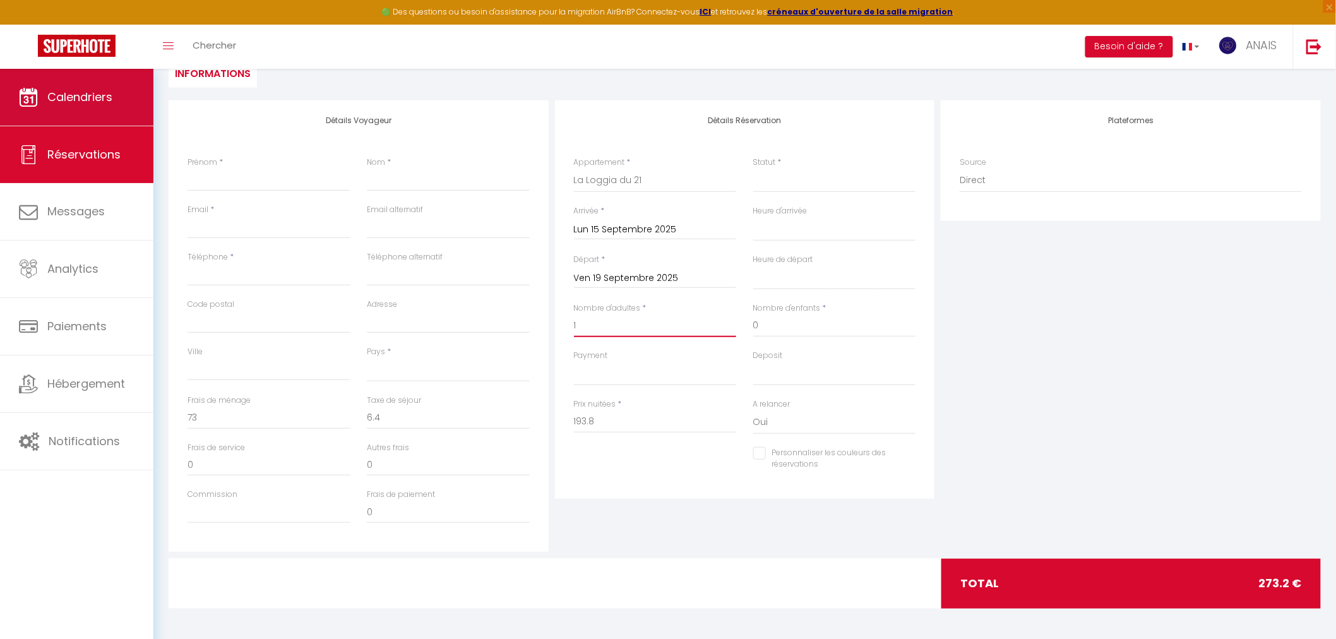
type input "1"
click at [88, 107] on link "Calendriers" at bounding box center [76, 97] width 153 height 57
